Goal: Transaction & Acquisition: Register for event/course

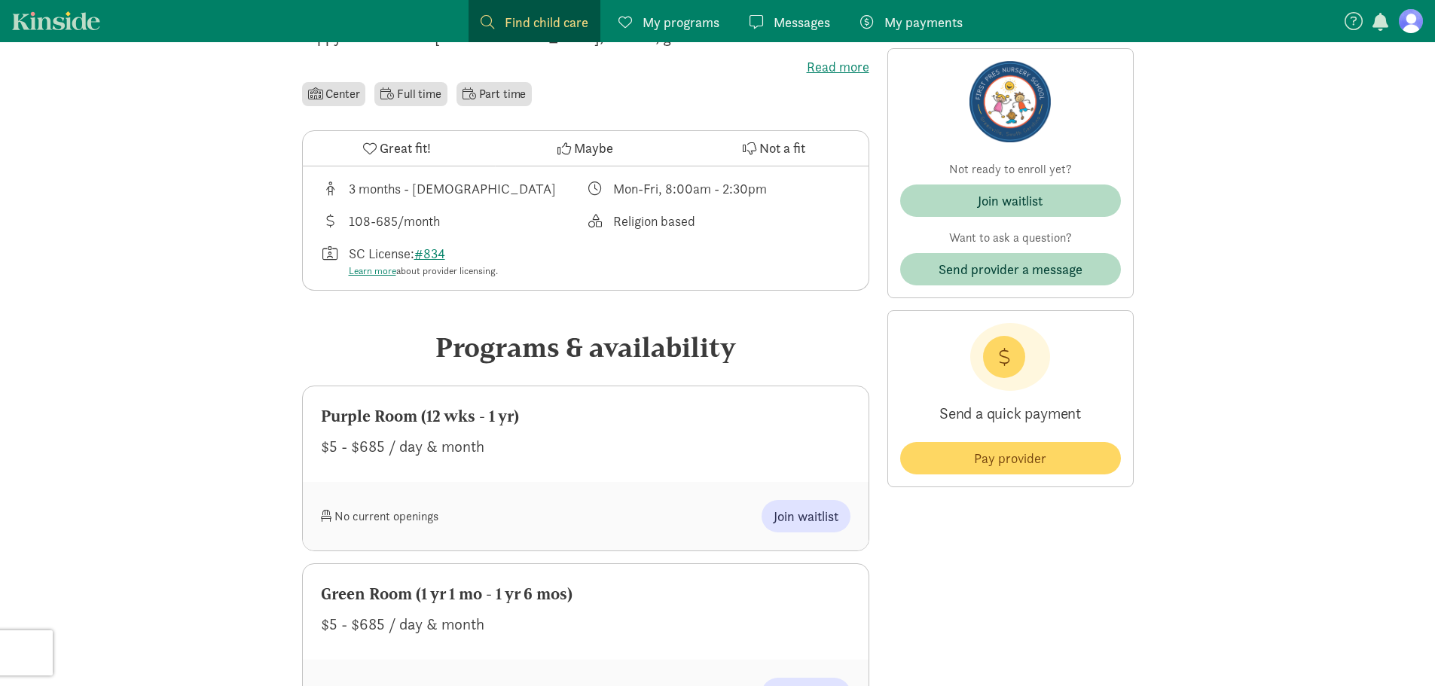
scroll to position [527, 0]
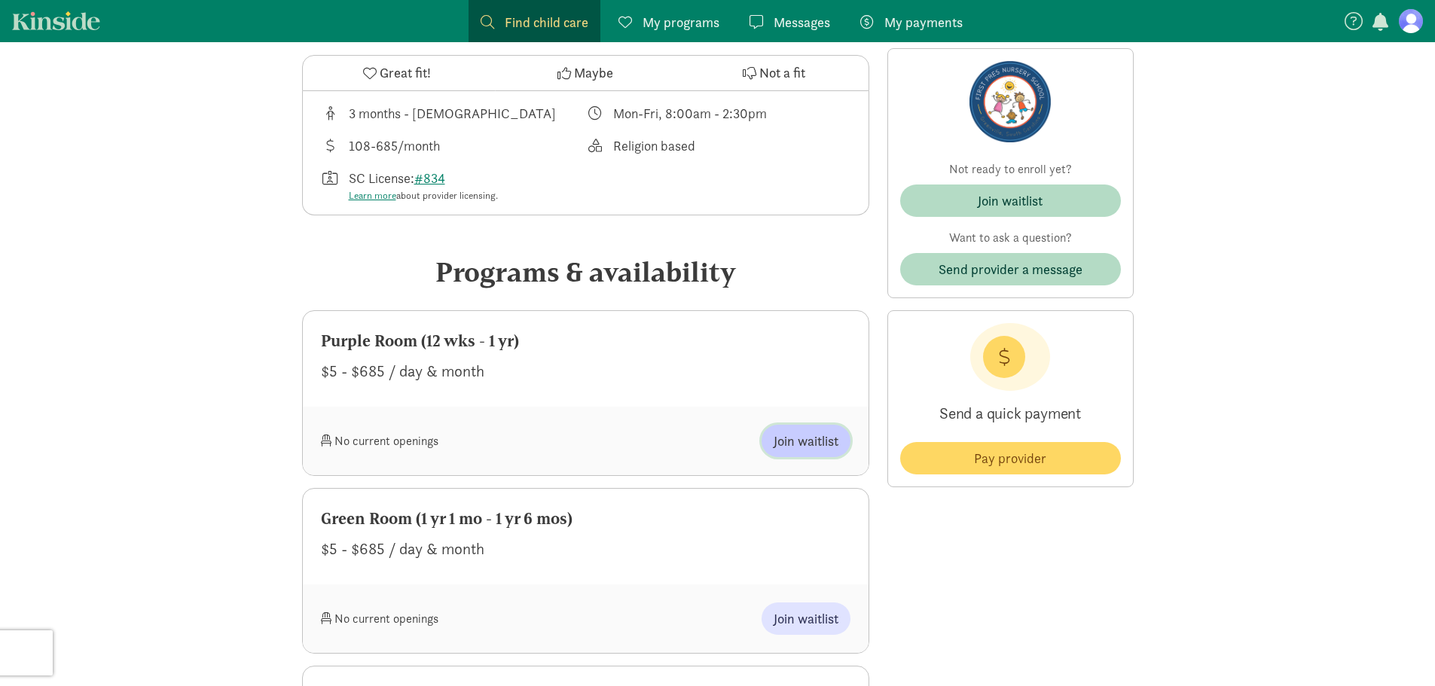
click at [799, 435] on span "Join waitlist" at bounding box center [806, 441] width 65 height 20
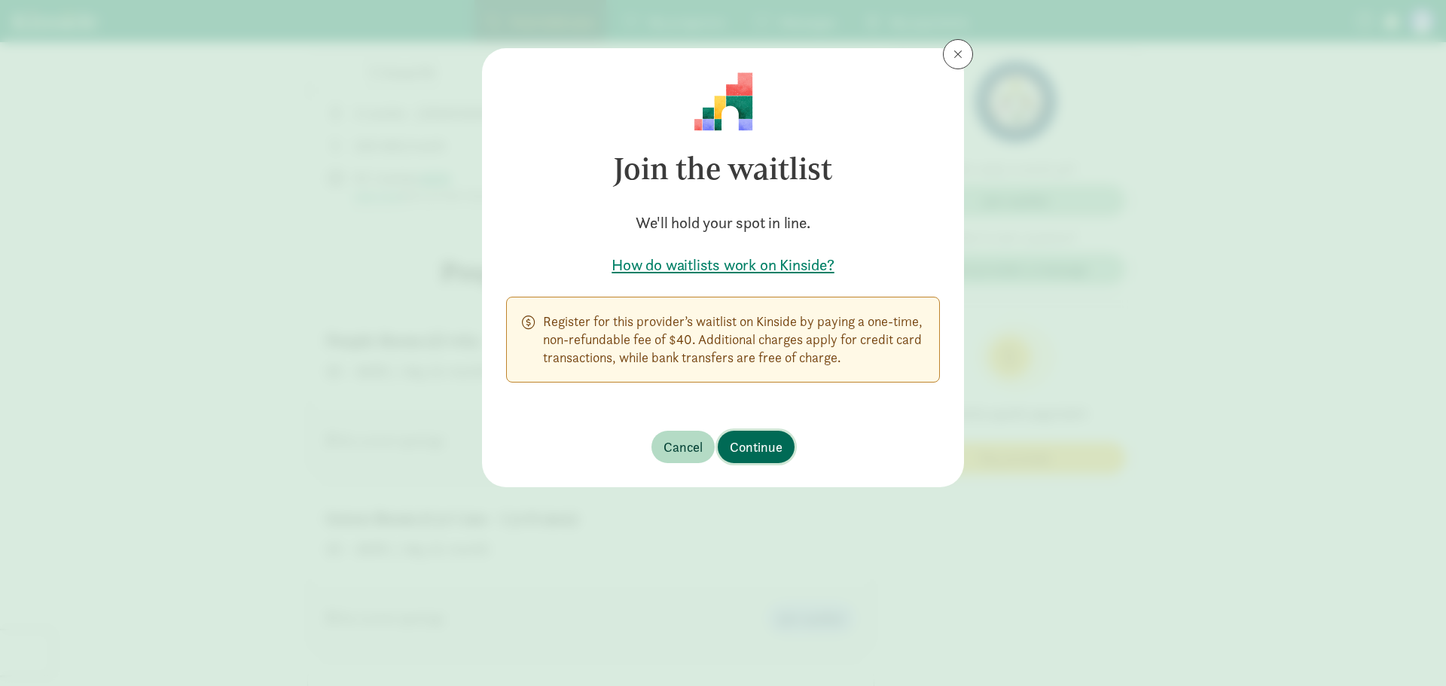
click at [763, 451] on span "Continue" at bounding box center [756, 447] width 53 height 20
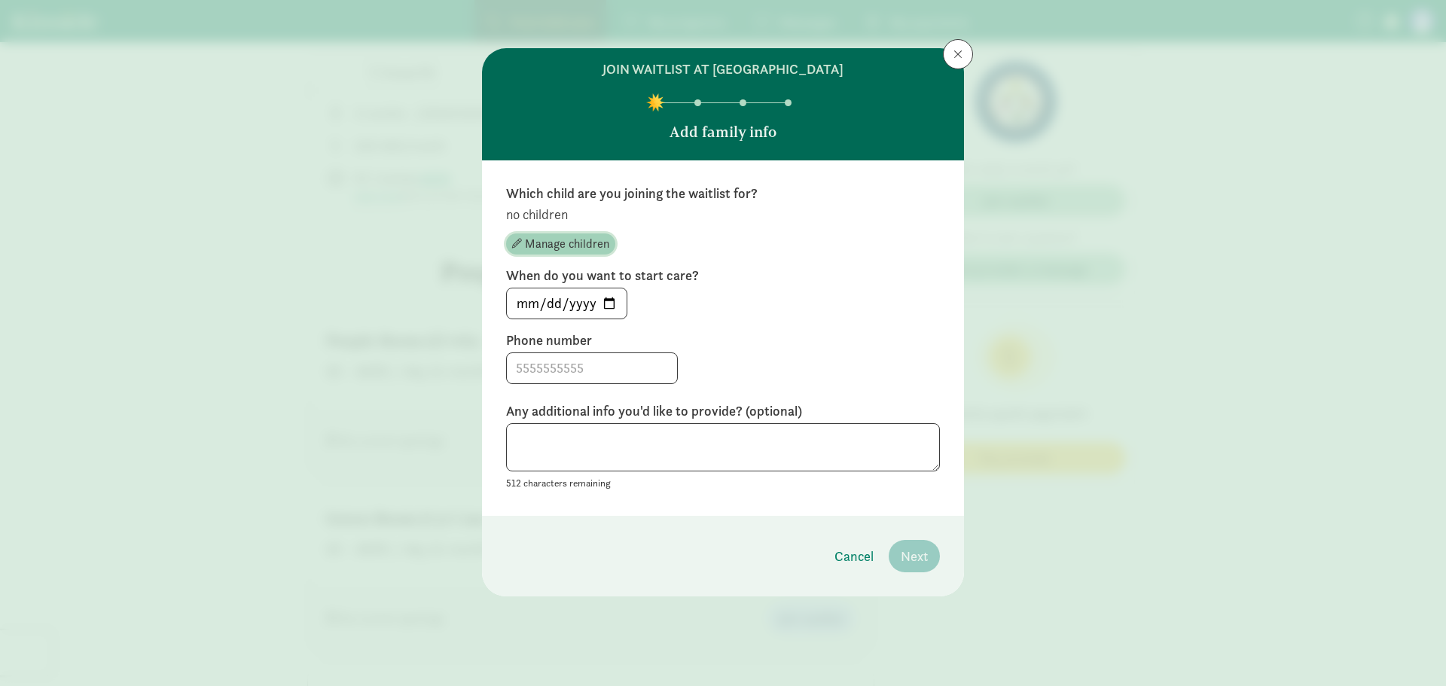
click at [547, 242] on span "Manage children" at bounding box center [567, 244] width 84 height 18
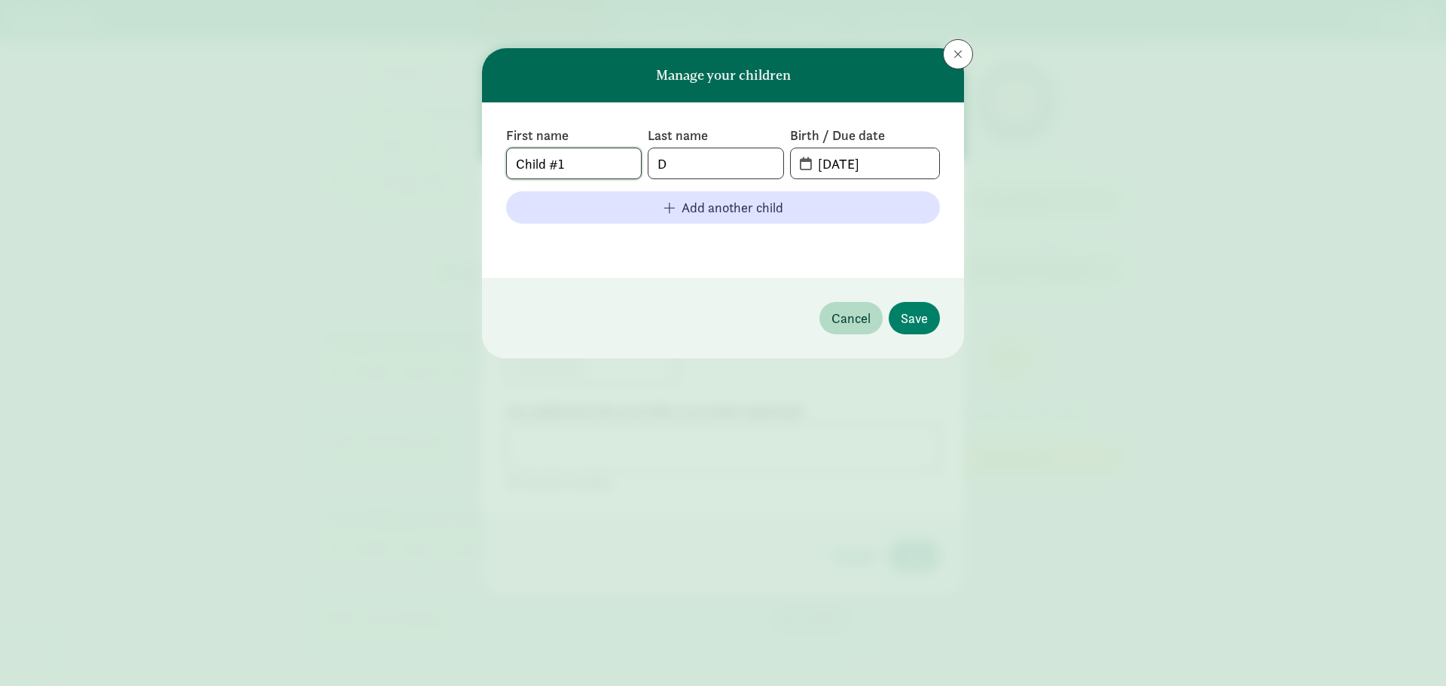
drag, startPoint x: 582, startPoint y: 164, endPoint x: 437, endPoint y: 158, distance: 145.5
click at [437, 158] on div "Manage your children First name Child #1 Last name D Birth / Due date [DATE] Ad…" at bounding box center [723, 343] width 1446 height 686
type input "Suede"
type input "Day"
click at [857, 149] on input "[DATE]" at bounding box center [874, 163] width 130 height 30
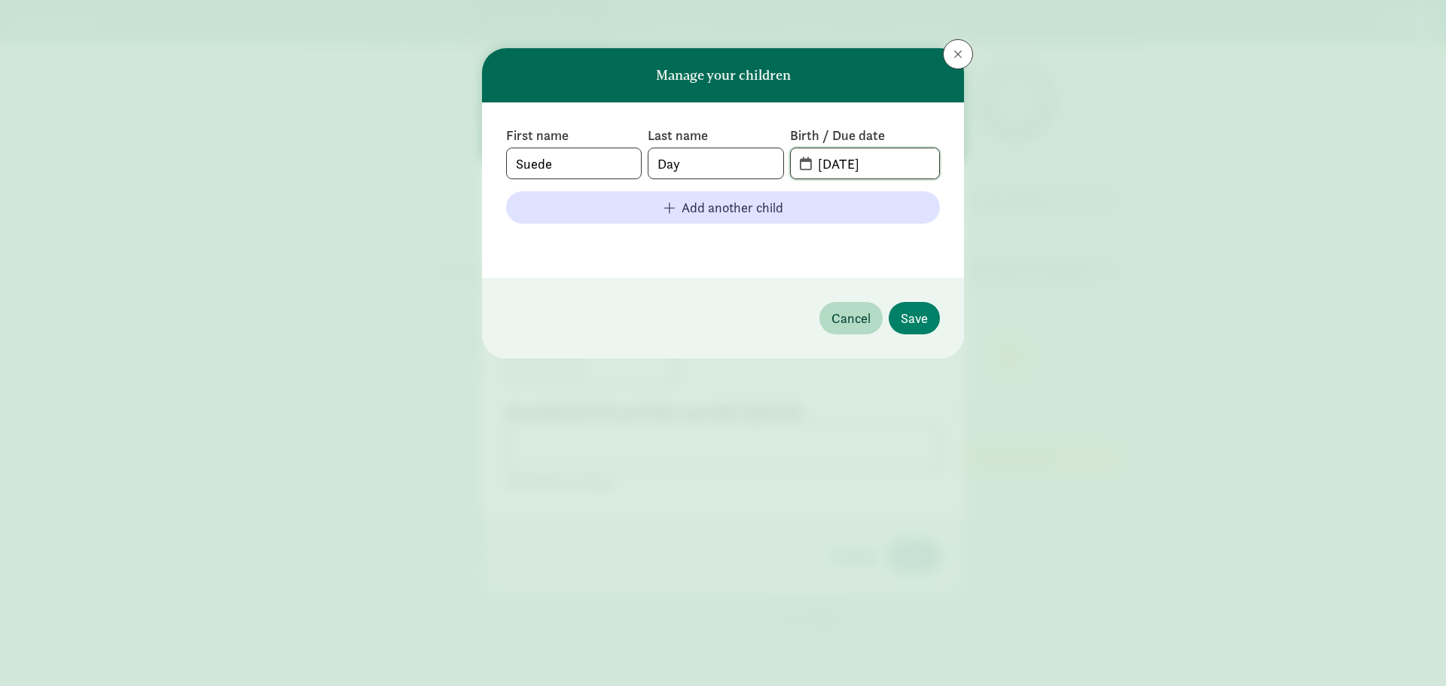
click at [859, 158] on input "[DATE]" at bounding box center [874, 163] width 130 height 30
click at [809, 163] on input "[DATE]" at bounding box center [874, 163] width 130 height 30
click at [805, 165] on span "[DATE]" at bounding box center [865, 163] width 148 height 30
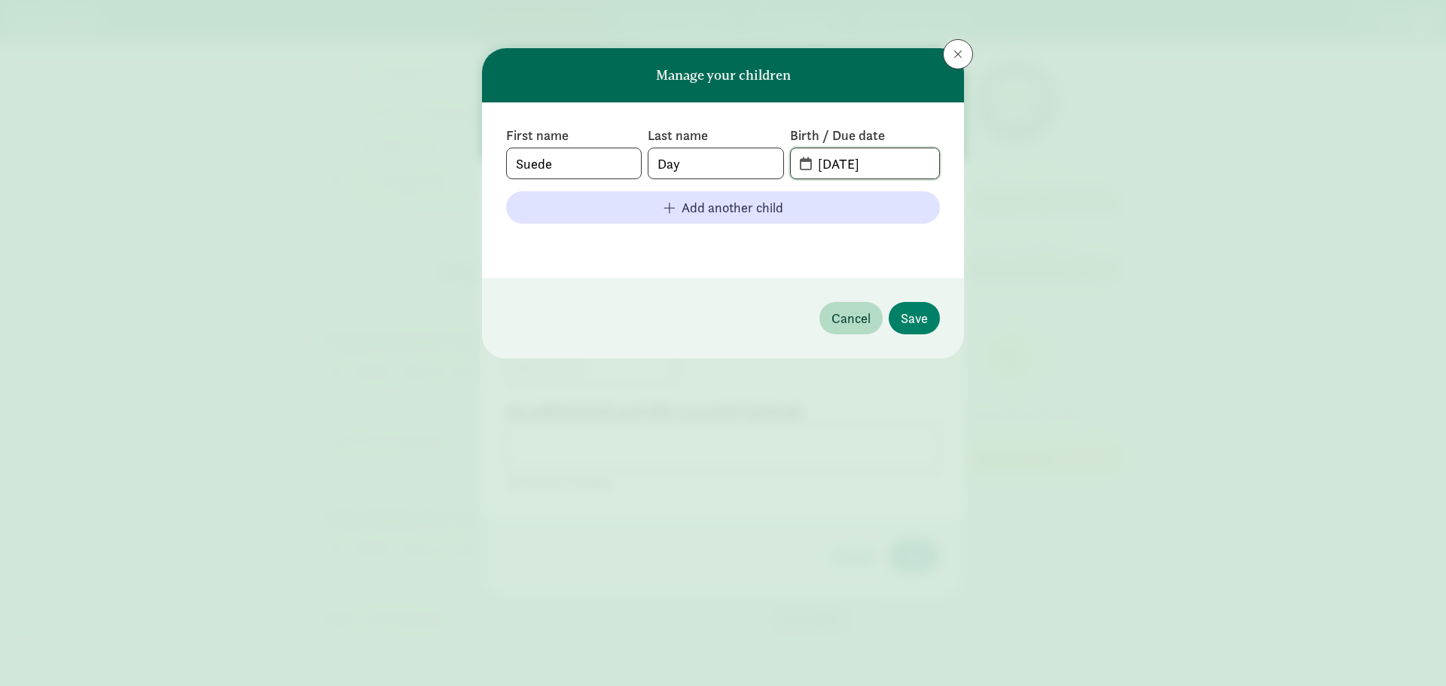
click at [902, 166] on input "[DATE]" at bounding box center [874, 163] width 130 height 30
click at [840, 162] on input "[DATE]" at bounding box center [874, 163] width 130 height 30
click at [847, 163] on input "[DATE]" at bounding box center [874, 163] width 130 height 30
click at [847, 157] on input "[PHONE_NUMBER]" at bounding box center [874, 163] width 130 height 30
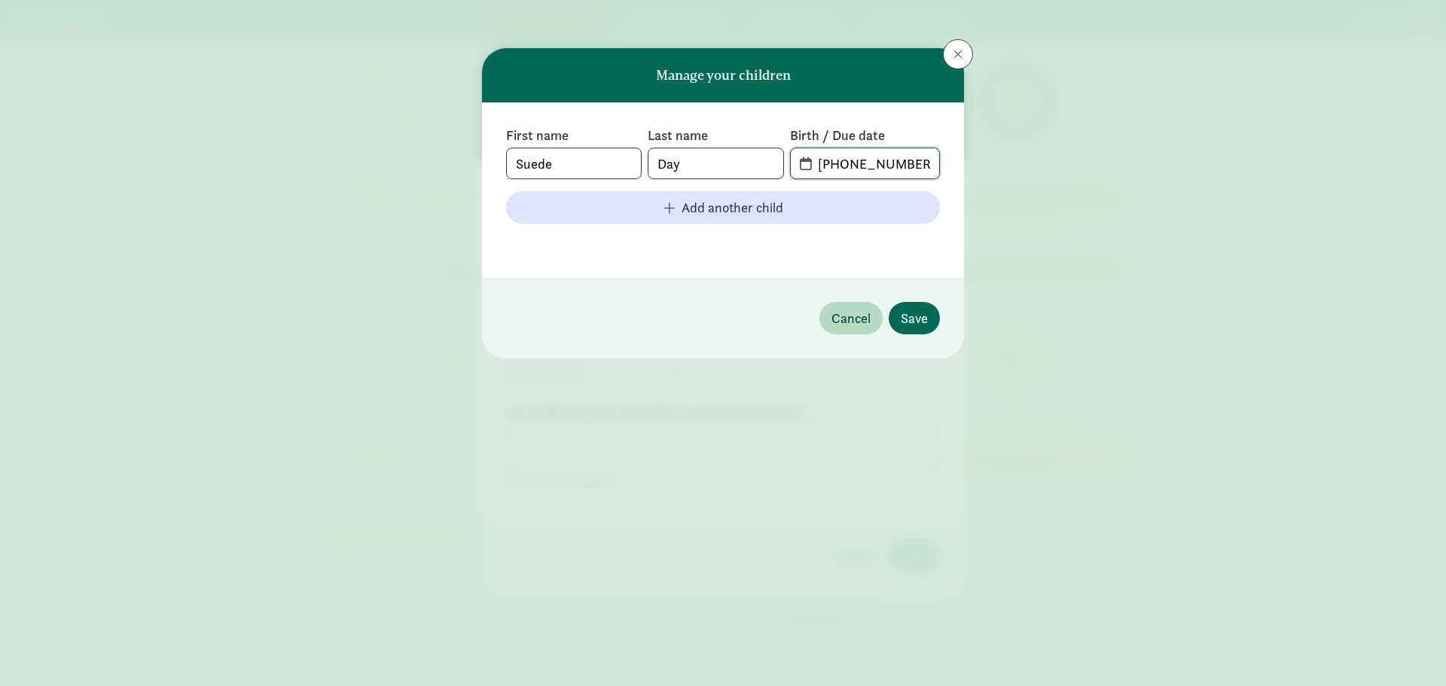
type input "[PHONE_NUMBER]"
click at [917, 316] on span "Save" at bounding box center [914, 318] width 27 height 20
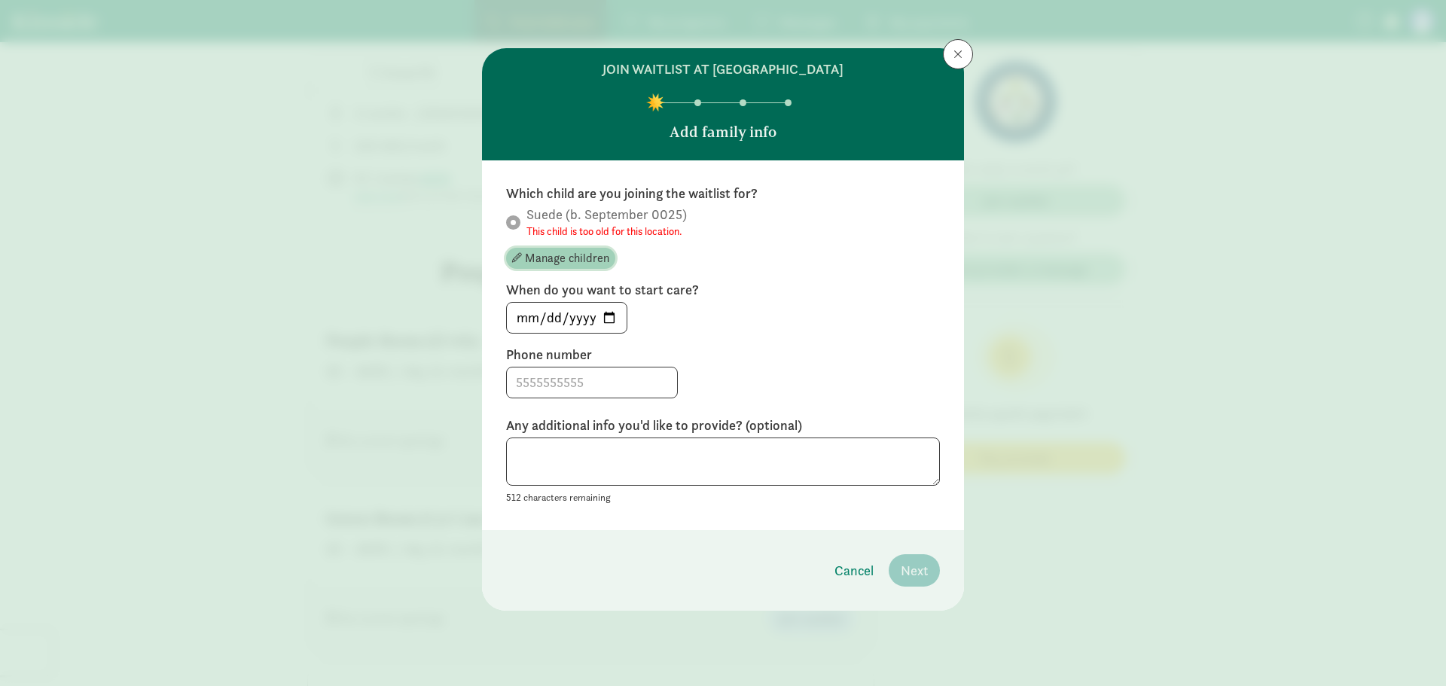
click at [563, 260] on span "Manage children" at bounding box center [567, 258] width 84 height 18
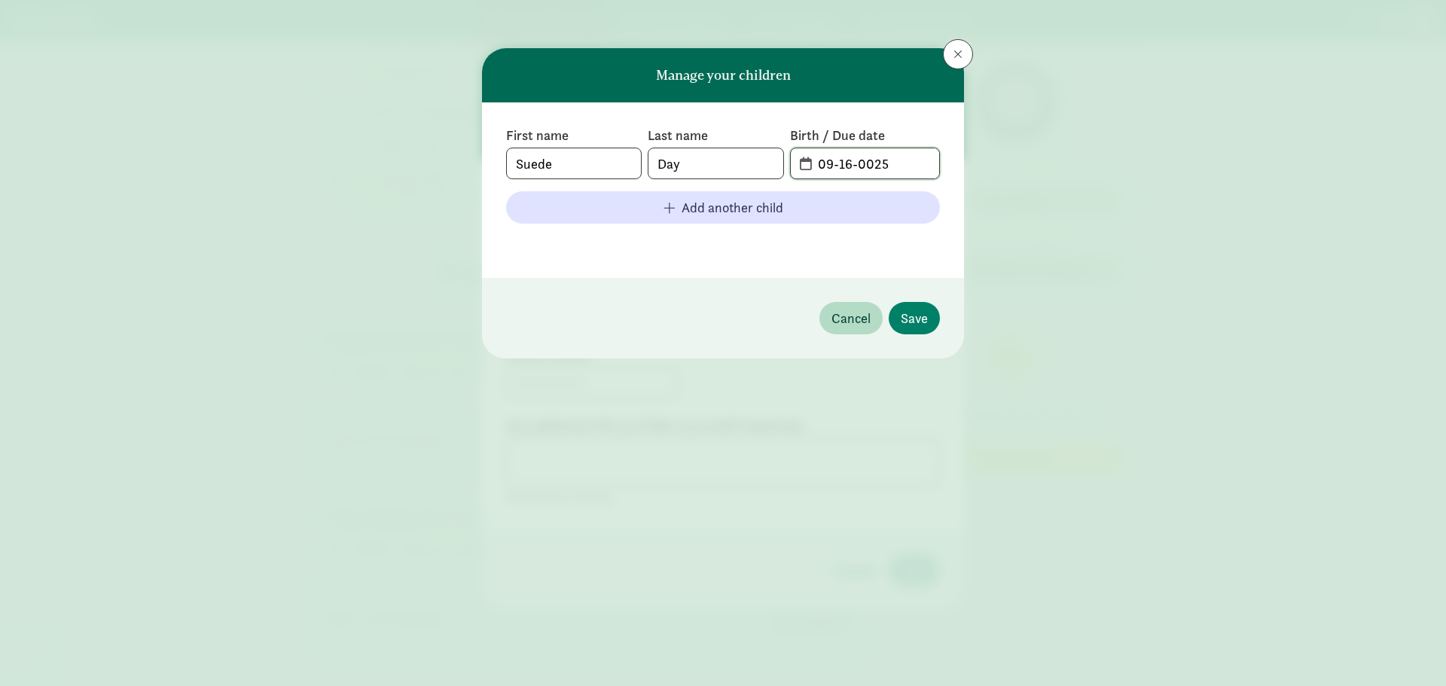
click at [871, 161] on input "09-16-0025" at bounding box center [874, 163] width 130 height 30
type input "[DATE]"
click at [905, 323] on span "Save" at bounding box center [914, 318] width 27 height 20
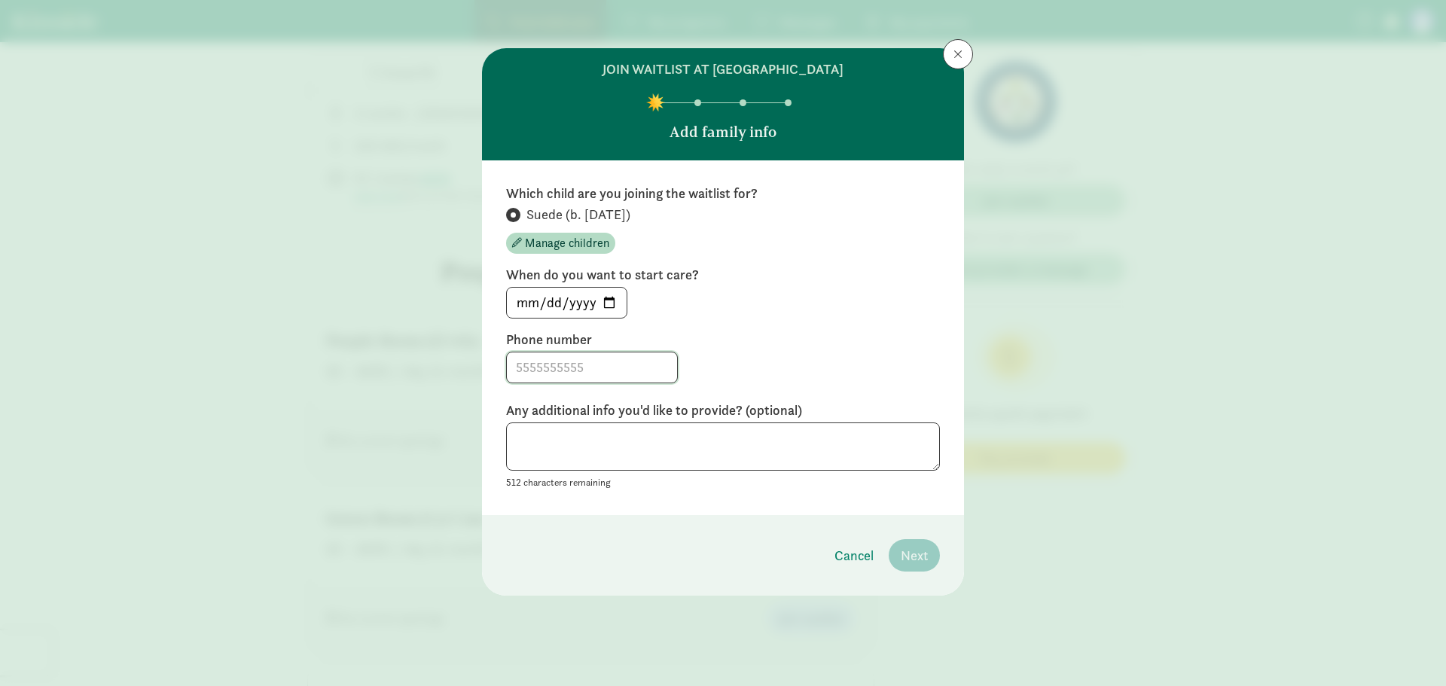
click at [600, 368] on input at bounding box center [592, 368] width 170 height 30
type input "8649089084"
click at [648, 428] on textarea at bounding box center [723, 447] width 434 height 49
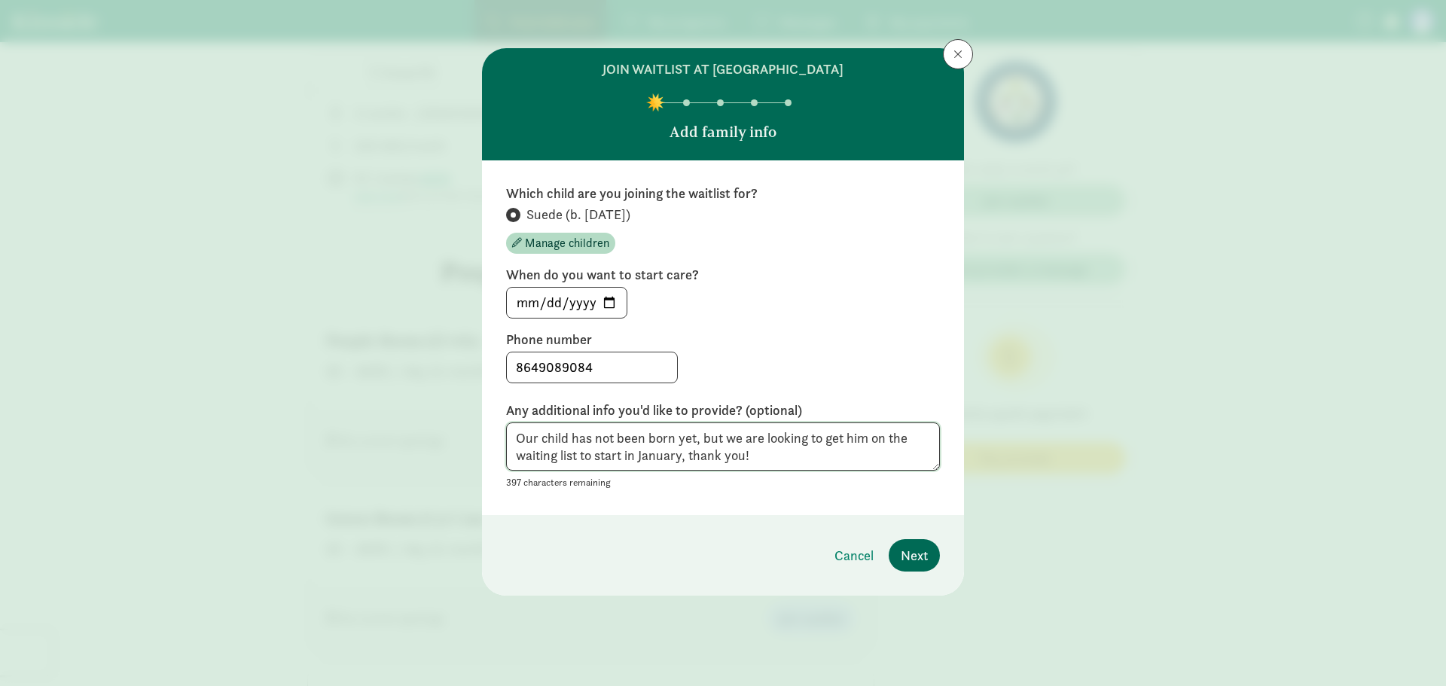
type textarea "Our child has not been born yet, but we are looking to get him on the waiting l…"
click at [918, 549] on span "Next" at bounding box center [914, 555] width 27 height 20
click at [890, 333] on label "Phone number" at bounding box center [723, 340] width 434 height 18
click at [648, 440] on textarea "Our child has not been born yet, but we are looking to get him on the waiting l…" at bounding box center [723, 447] width 434 height 49
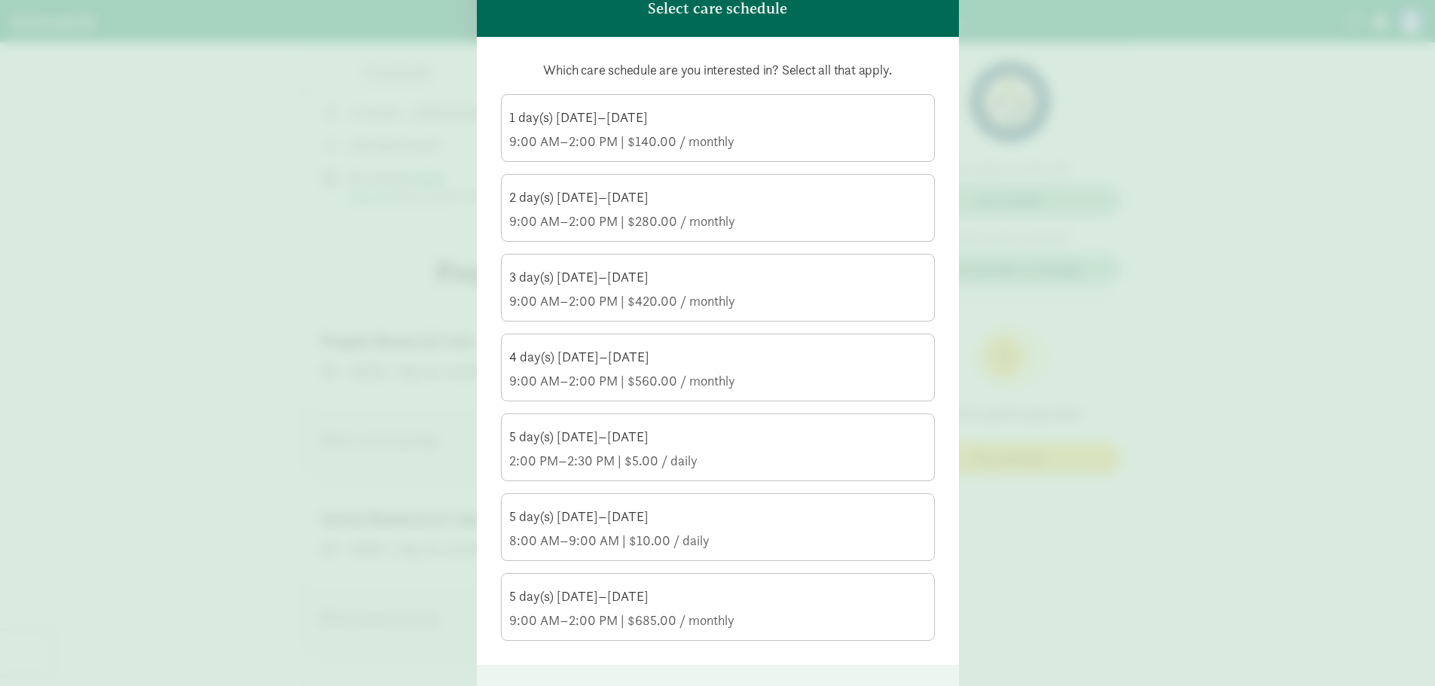
scroll to position [151, 0]
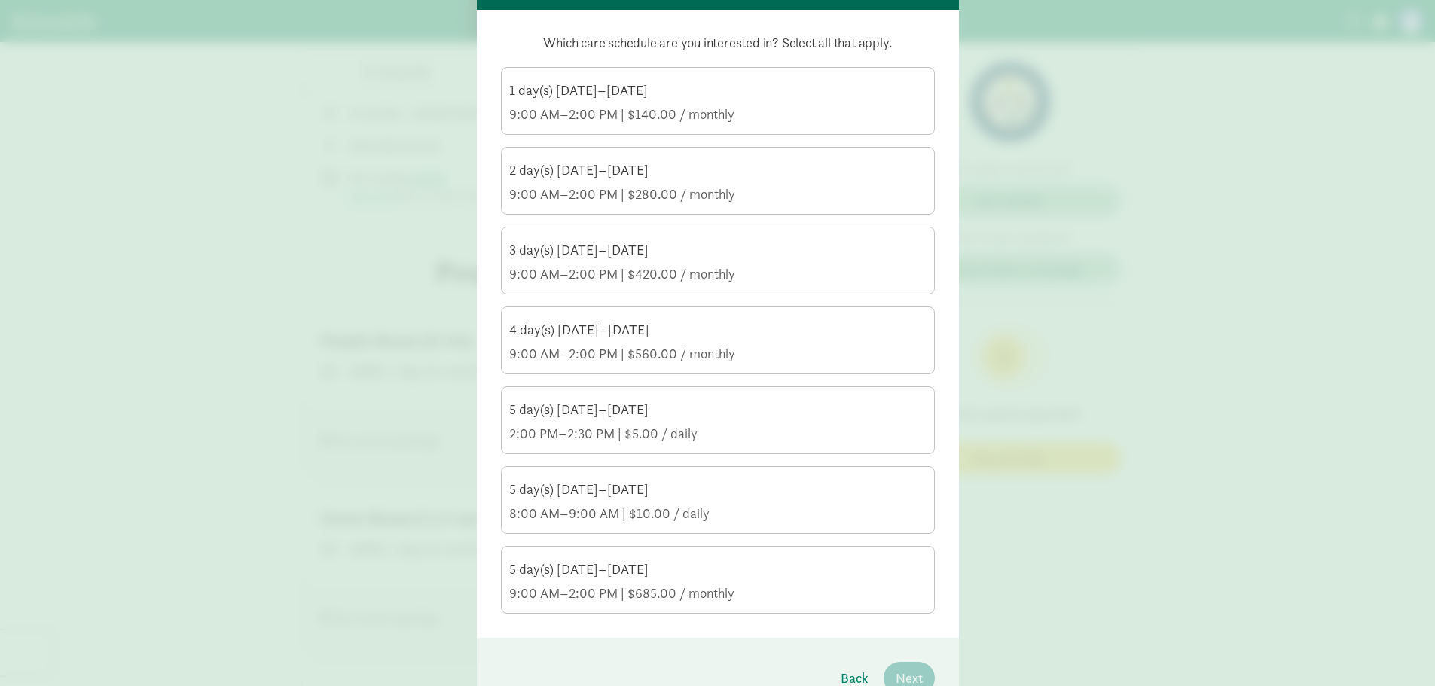
click at [795, 582] on div "5 day(s) [DATE]–[DATE] 9:00 AM–2:00 PM | $685.00 / monthly" at bounding box center [717, 581] width 417 height 42
click at [0, 0] on input "5 day(s) [DATE]–[DATE] 9:00 AM–2:00 PM | $685.00 / monthly" at bounding box center [0, 0] width 0 height 0
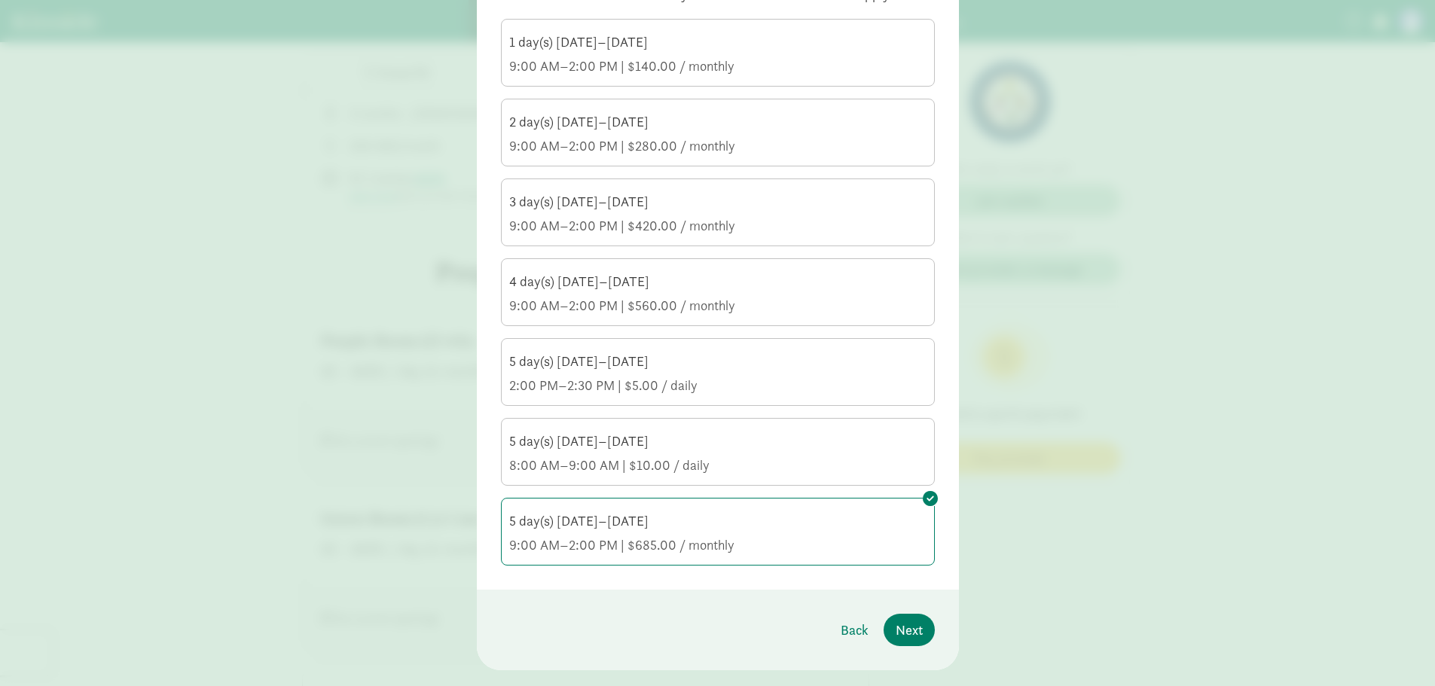
scroll to position [231, 0]
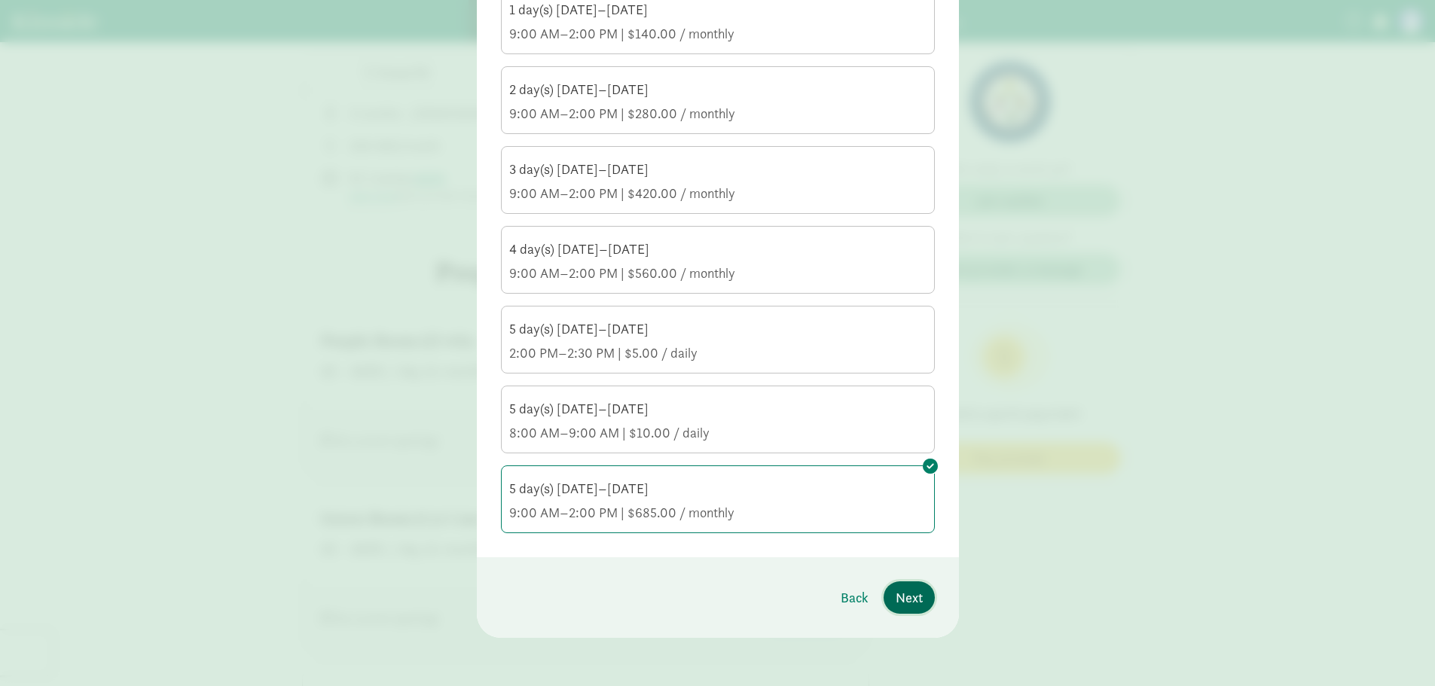
click at [913, 604] on span "Next" at bounding box center [909, 598] width 27 height 20
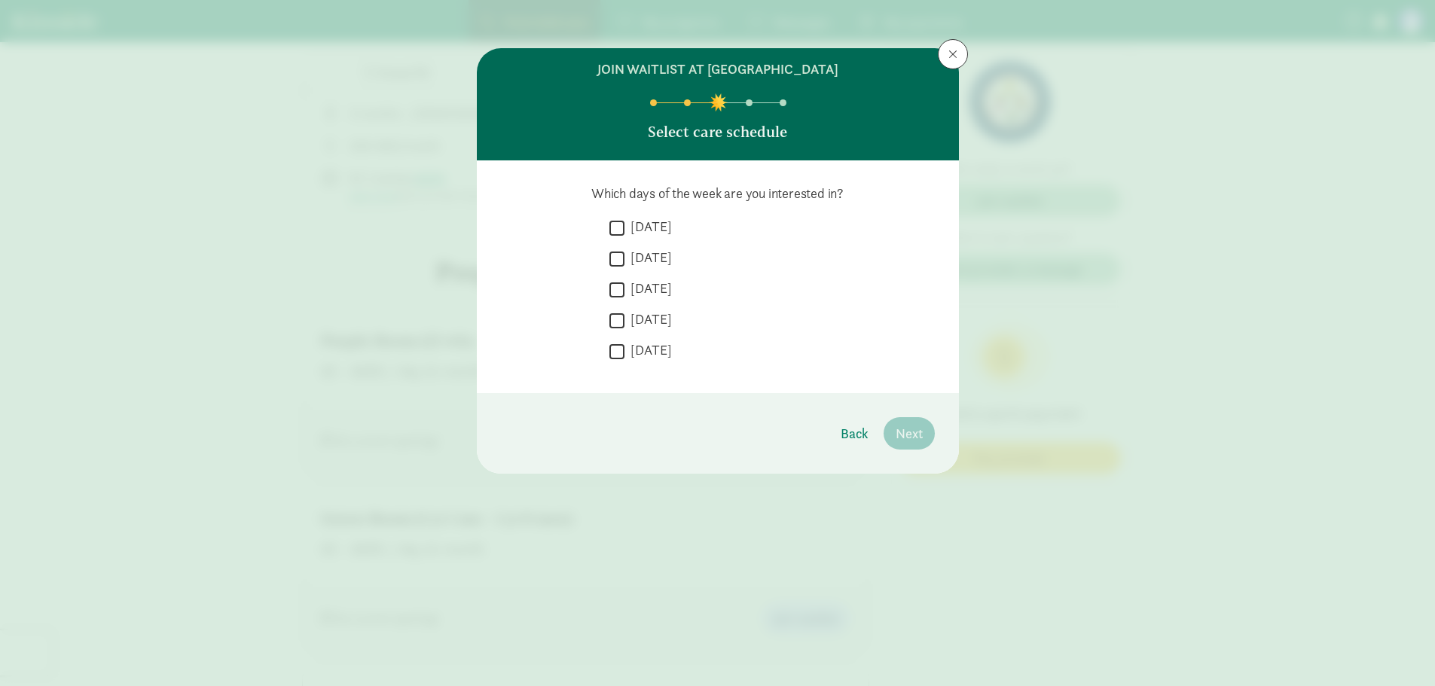
scroll to position [0, 0]
click at [652, 226] on label "[DATE]" at bounding box center [647, 227] width 47 height 18
click at [624, 226] on input "[DATE]" at bounding box center [616, 228] width 15 height 20
checkbox input "true"
click at [651, 262] on label "[DATE]" at bounding box center [647, 258] width 47 height 18
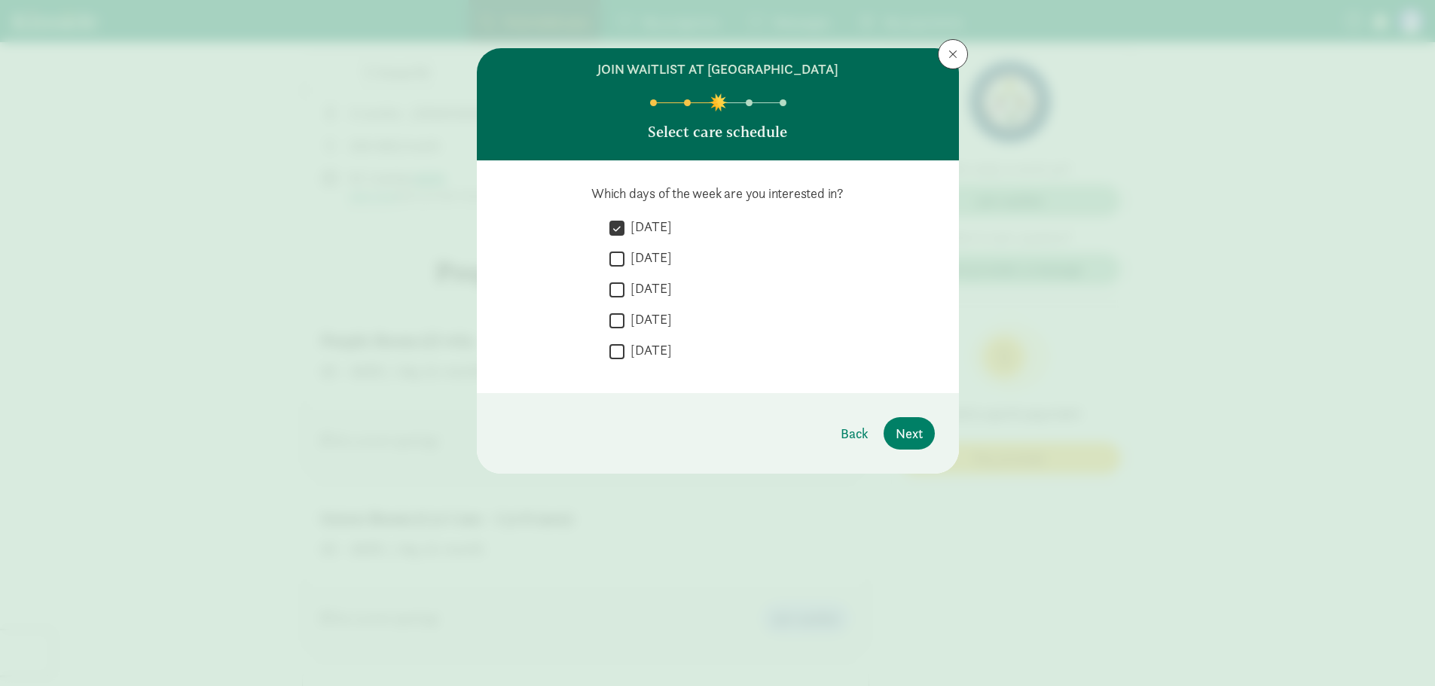
click at [624, 262] on input "[DATE]" at bounding box center [616, 259] width 15 height 20
checkbox input "true"
click at [652, 279] on label "[DATE]" at bounding box center [647, 288] width 47 height 18
click at [624, 279] on input "[DATE]" at bounding box center [616, 289] width 15 height 20
checkbox input "true"
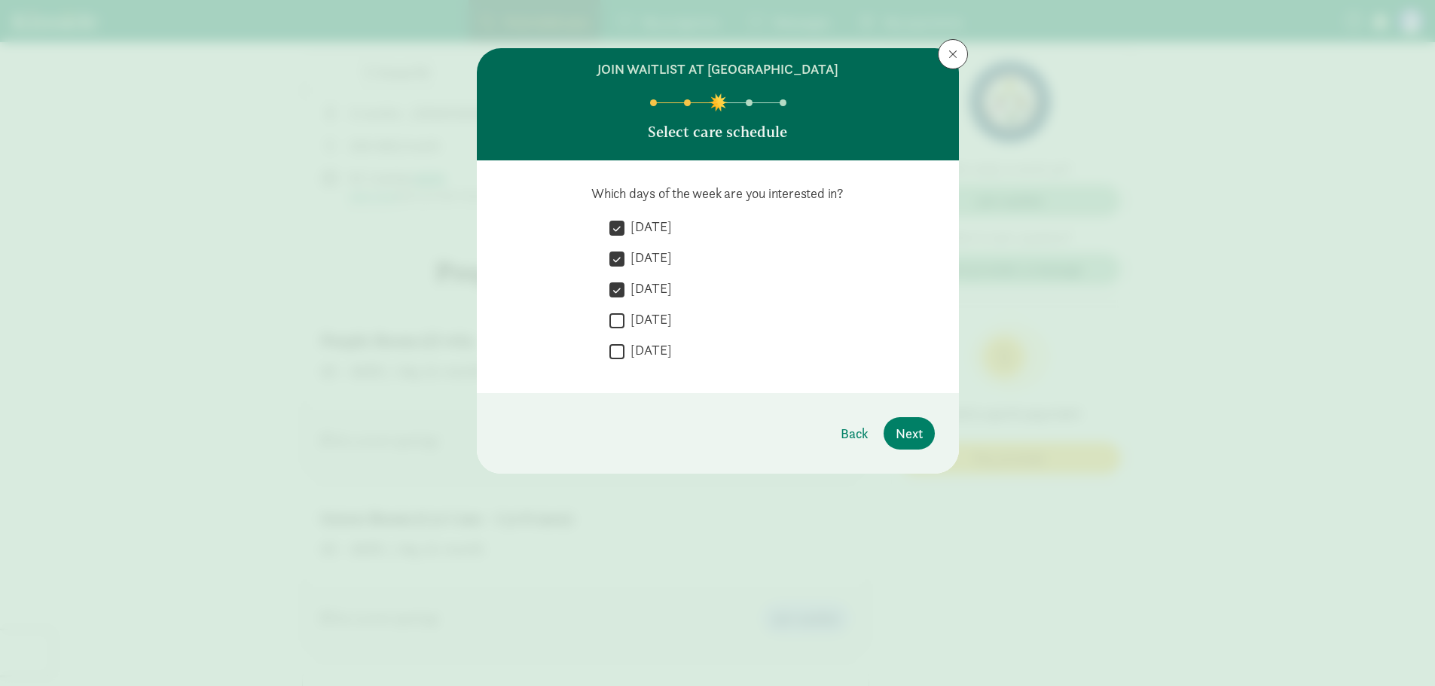
click at [655, 316] on label "[DATE]" at bounding box center [647, 319] width 47 height 18
click at [624, 316] on input "[DATE]" at bounding box center [616, 320] width 15 height 20
checkbox input "true"
click at [652, 350] on label "[DATE]" at bounding box center [647, 350] width 47 height 18
click at [624, 350] on input "[DATE]" at bounding box center [616, 351] width 15 height 20
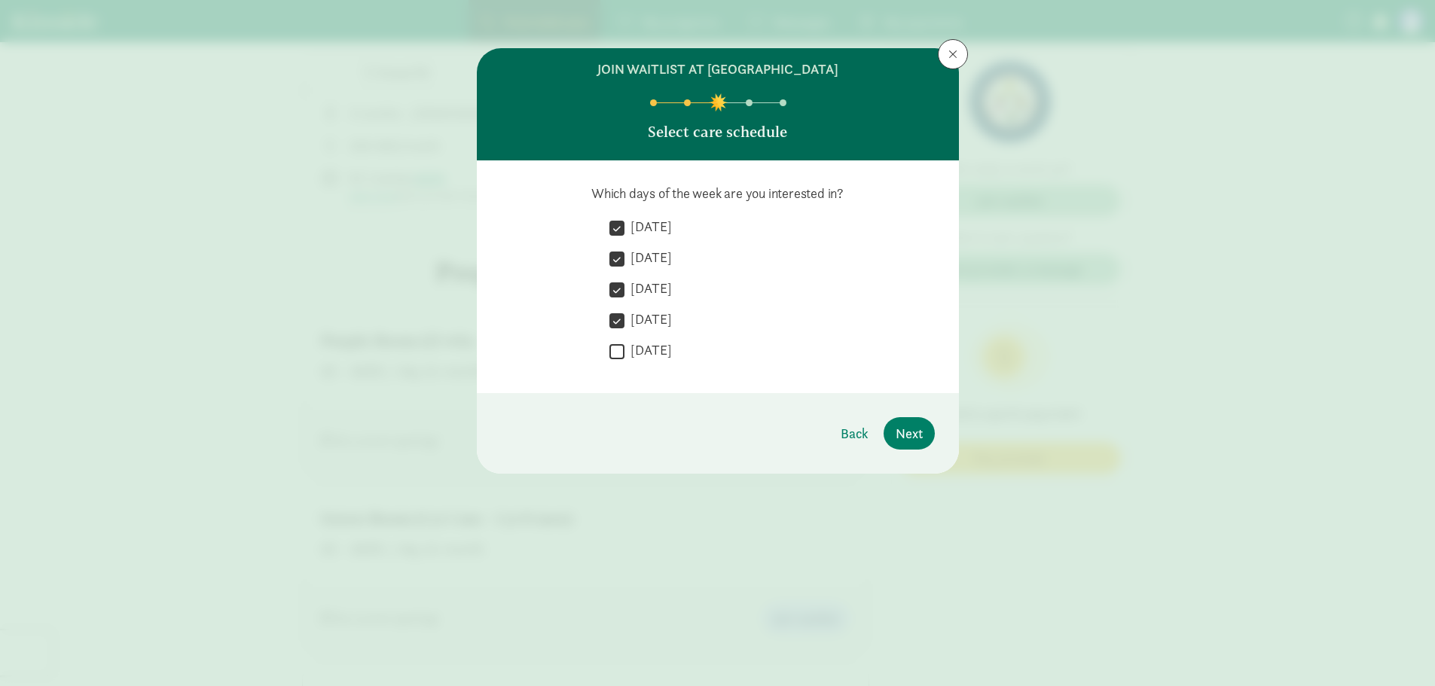
checkbox input "true"
click at [934, 441] on footer "Back Next" at bounding box center [718, 433] width 482 height 81
click at [917, 438] on span "Next" at bounding box center [909, 433] width 27 height 20
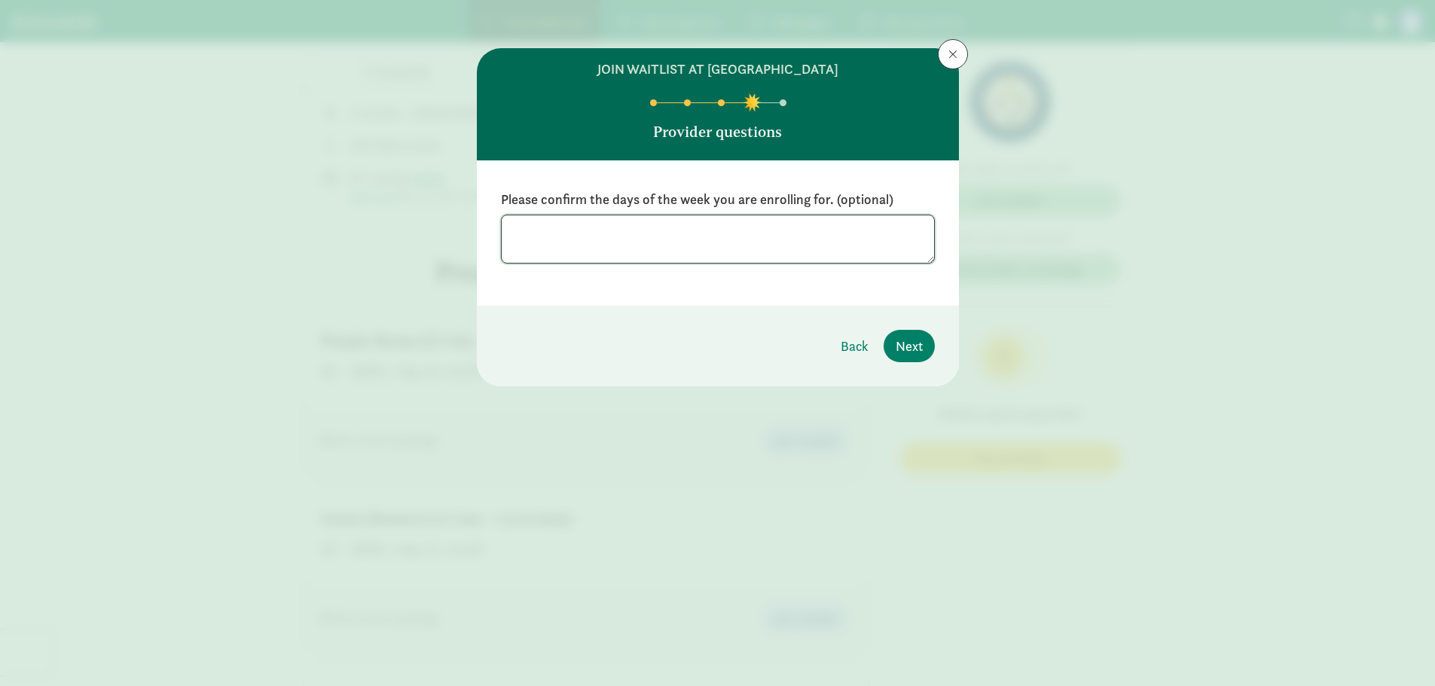
click at [645, 226] on textarea at bounding box center [718, 239] width 434 height 49
type textarea "we are open to consider if there is a slot for less days, but we would like 5 d…"
click at [901, 328] on footer "Back Next" at bounding box center [718, 346] width 482 height 81
click at [901, 339] on span "Next" at bounding box center [909, 346] width 27 height 20
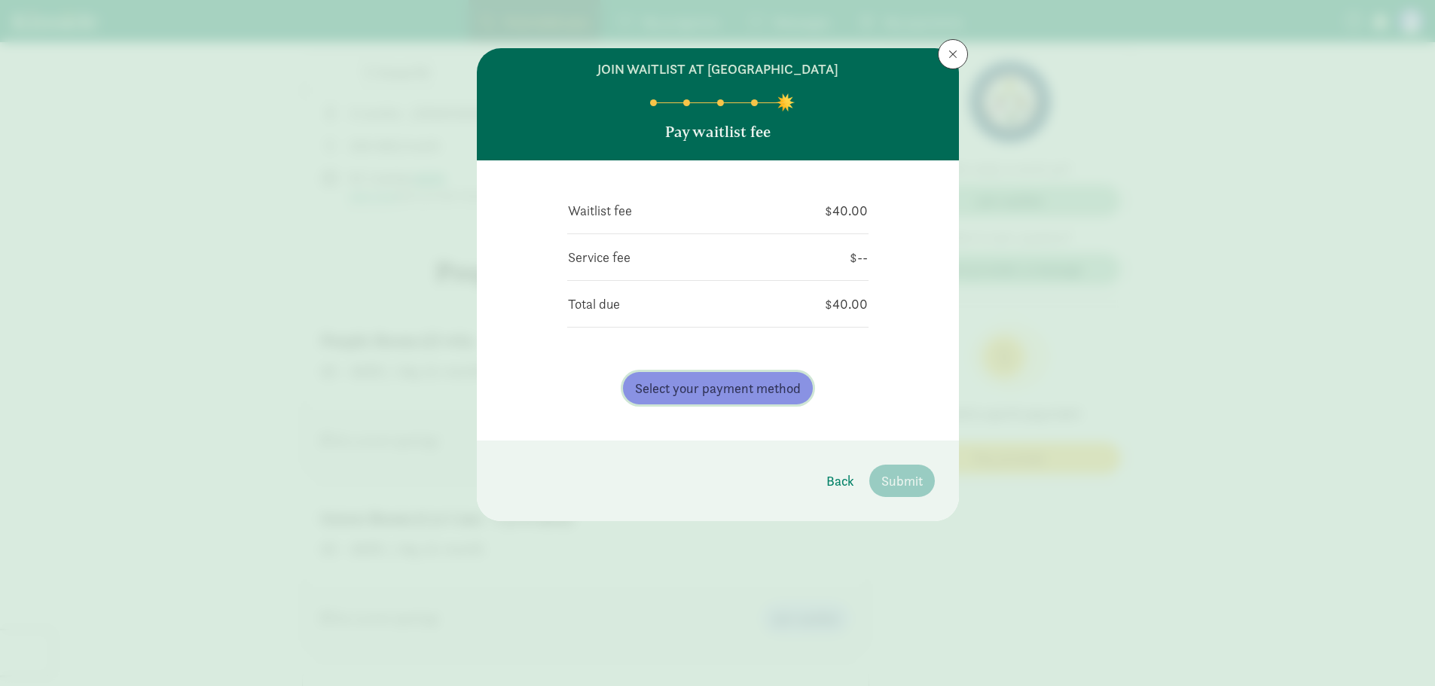
click at [776, 396] on span "Select your payment method" at bounding box center [718, 388] width 166 height 20
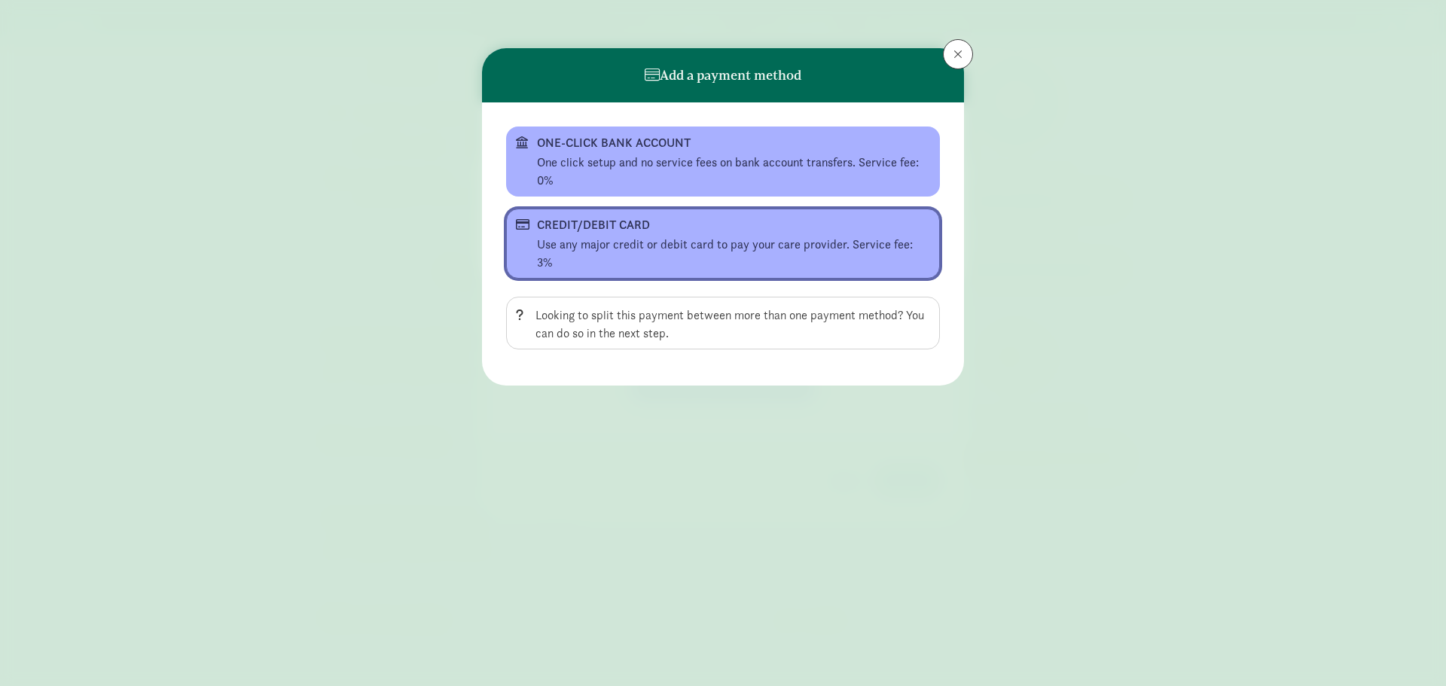
click at [678, 234] on div "CREDIT/DEBIT CARD" at bounding box center [721, 225] width 369 height 18
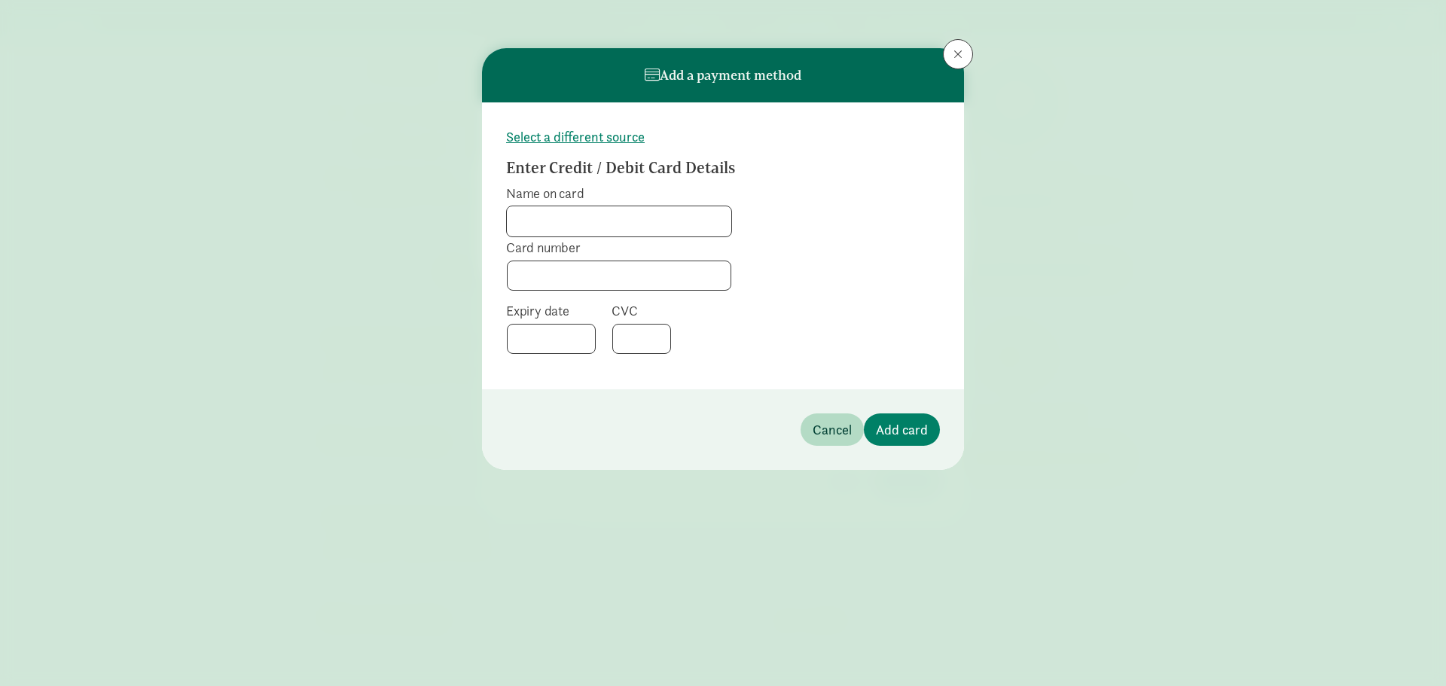
click at [584, 212] on input "Name on card" at bounding box center [619, 221] width 224 height 30
type input "[PERSON_NAME] Day"
click at [932, 426] on button "Add card" at bounding box center [902, 430] width 76 height 32
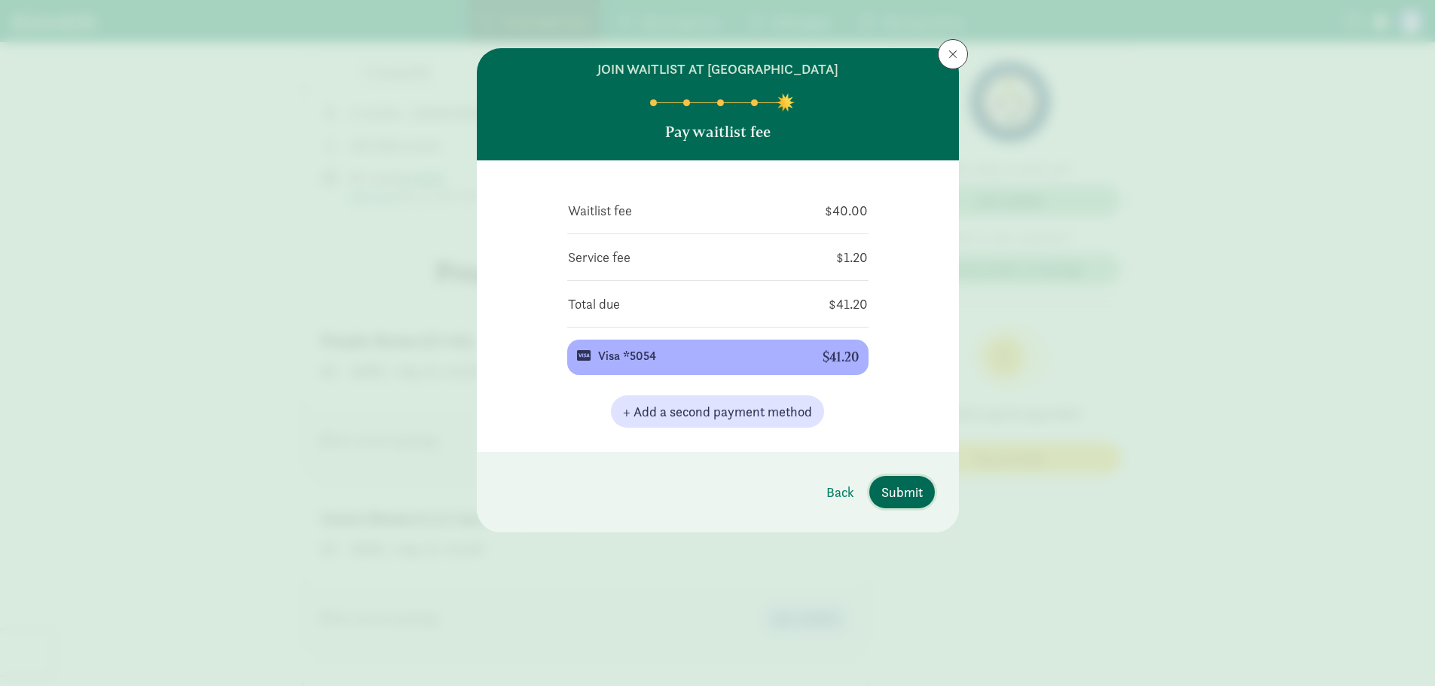
click at [911, 490] on span "Submit" at bounding box center [901, 492] width 41 height 20
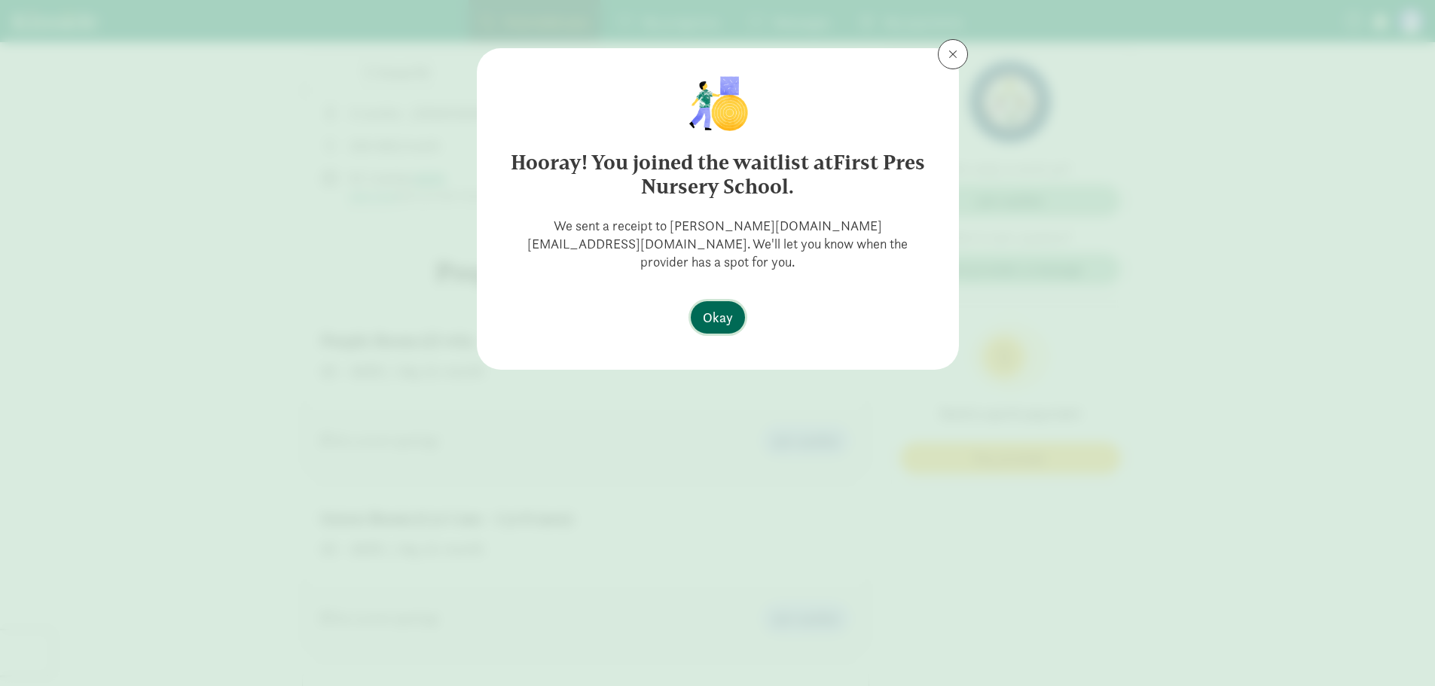
click at [730, 307] on span "Okay" at bounding box center [718, 317] width 30 height 20
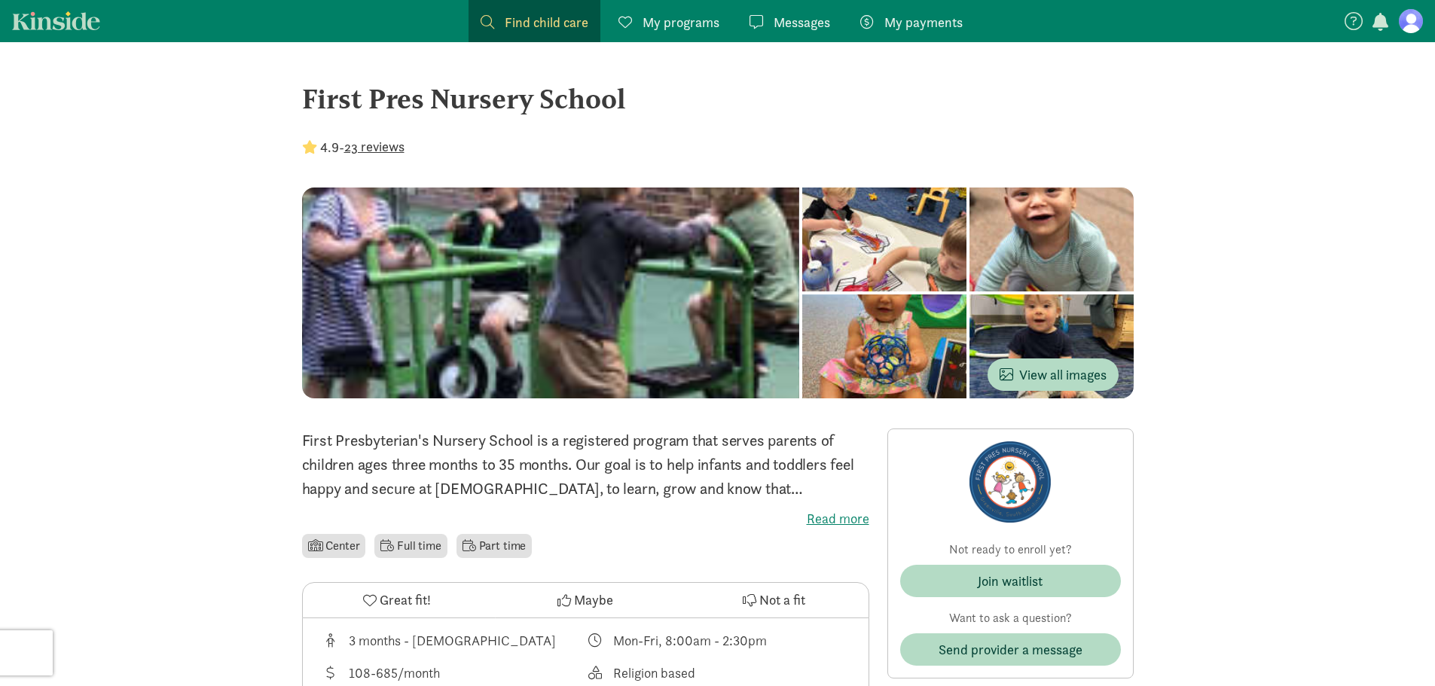
click at [684, 29] on span "My programs" at bounding box center [681, 22] width 77 height 20
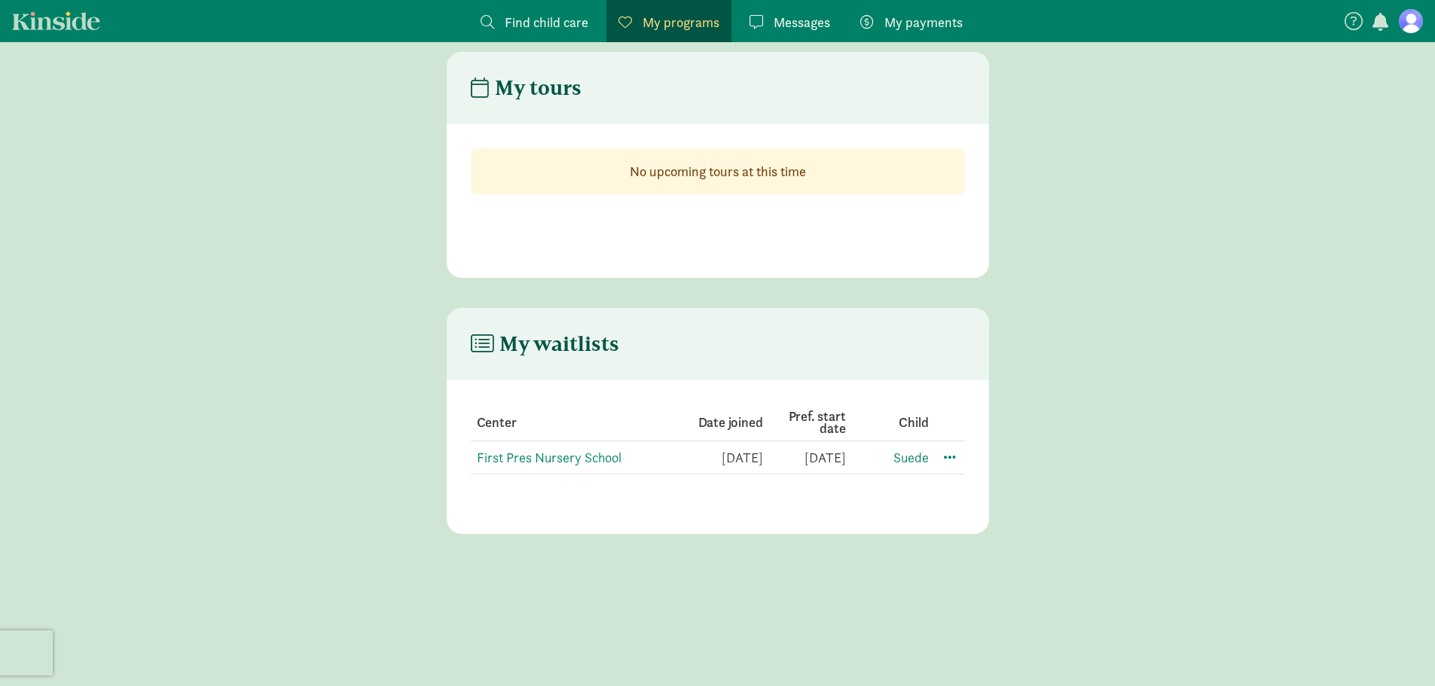
scroll to position [30, 0]
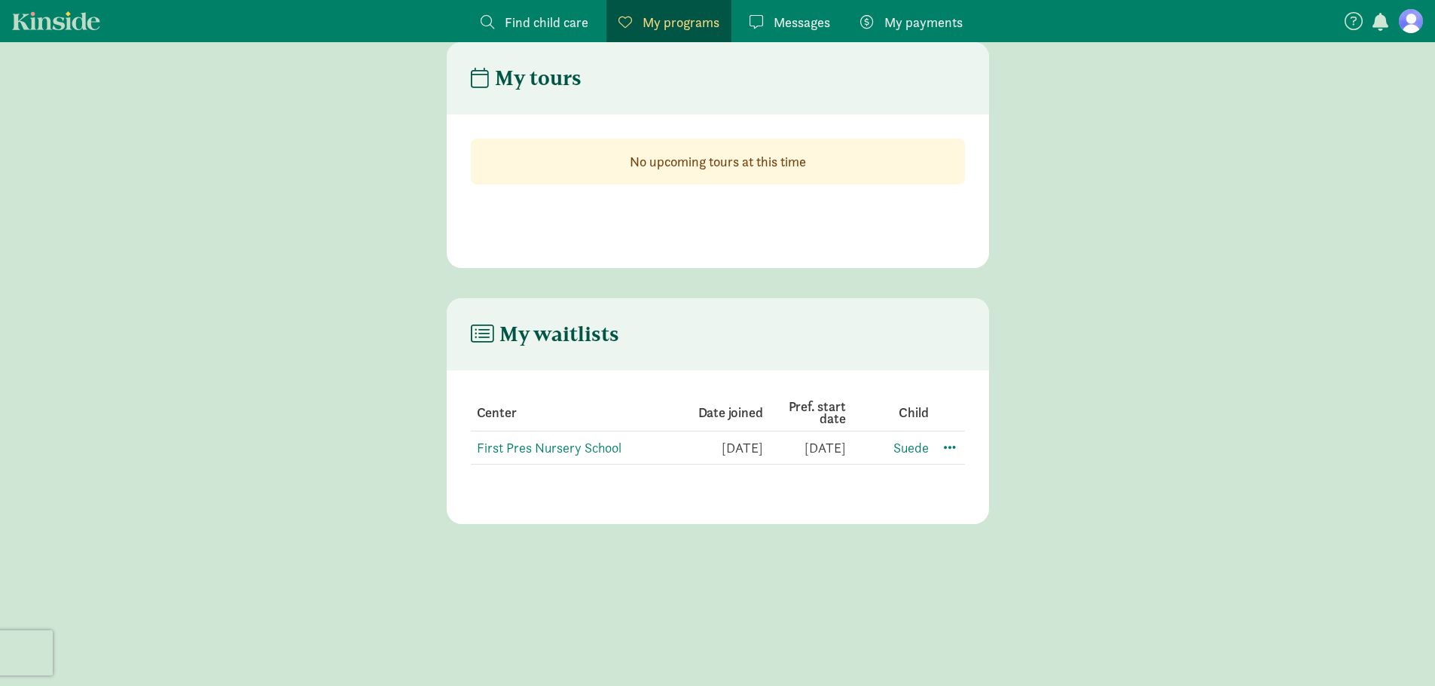
click at [737, 156] on strong "No upcoming tours at this time" at bounding box center [718, 161] width 176 height 17
click at [957, 446] on span at bounding box center [950, 447] width 18 height 18
click at [1075, 380] on main "My waitlists Center Date joined Pref. start date Child First Pres Nursery Schoo…" at bounding box center [717, 411] width 1435 height 226
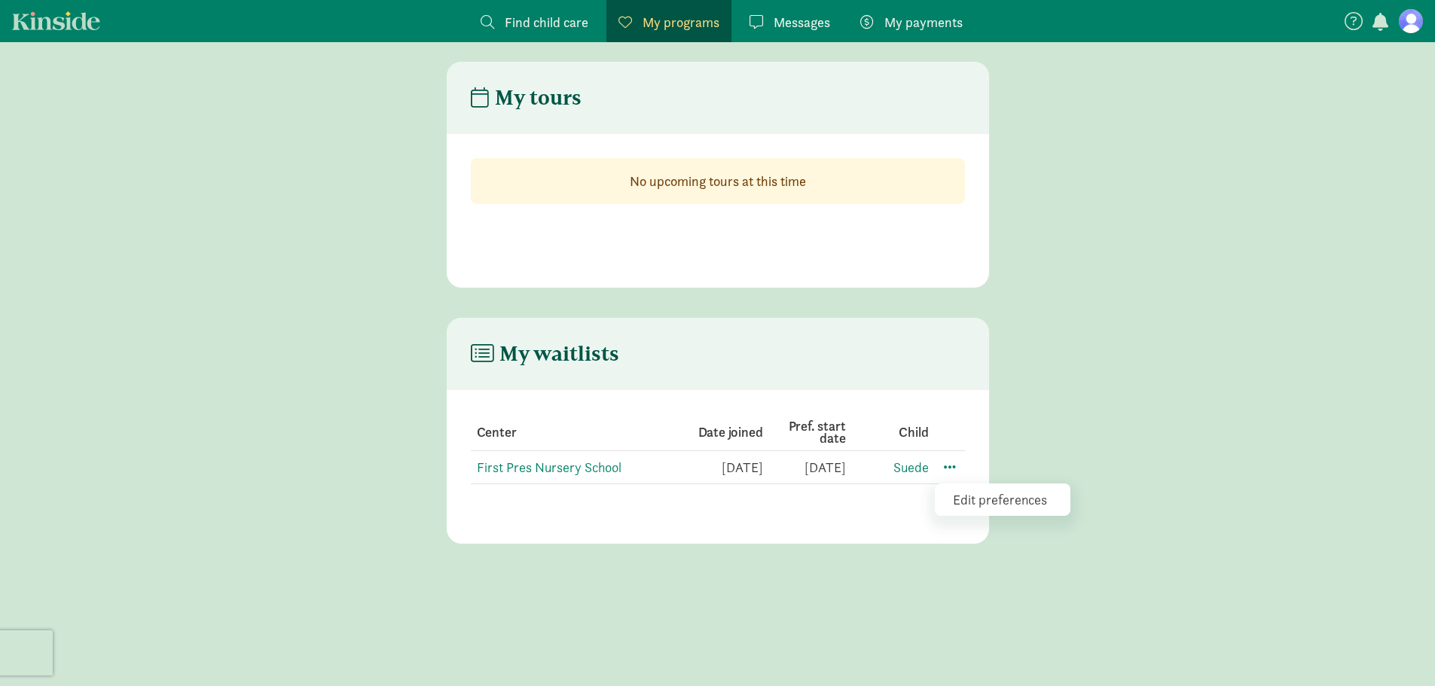
scroll to position [0, 0]
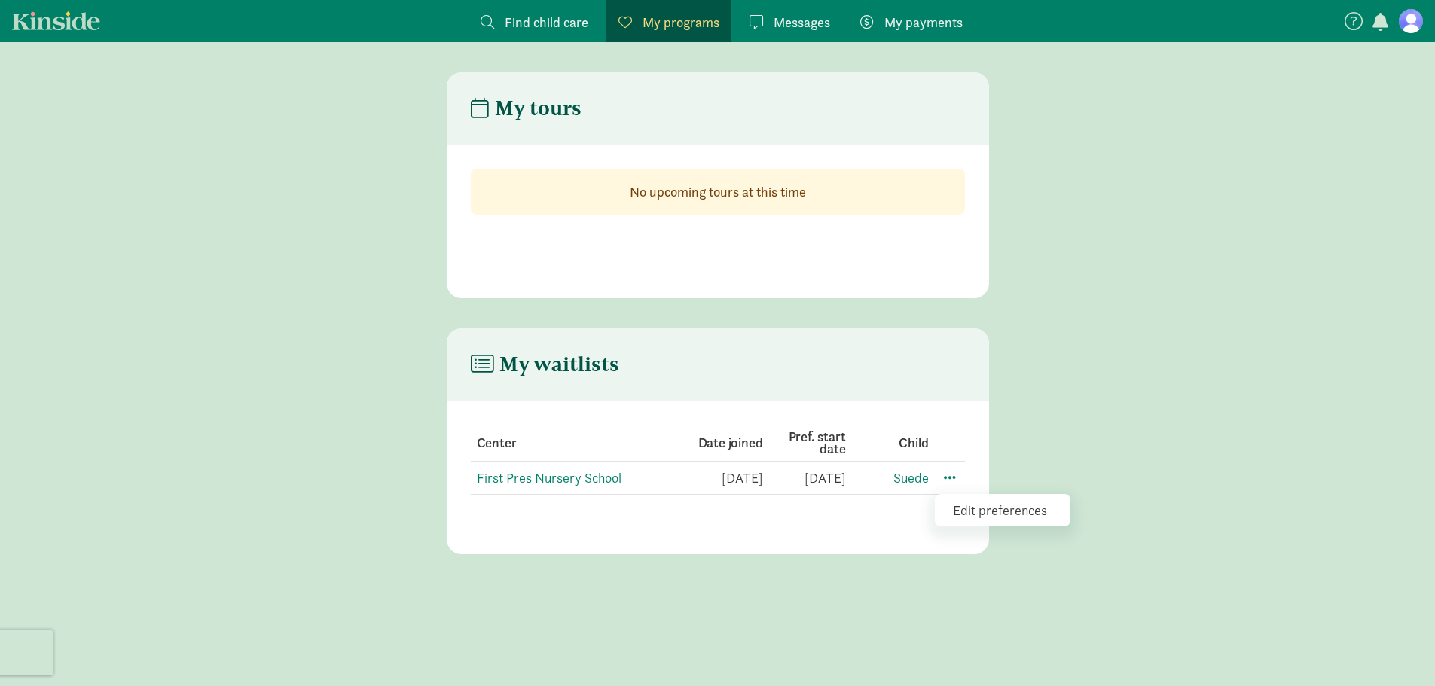
click at [542, 30] on span "Find child care" at bounding box center [547, 22] width 84 height 20
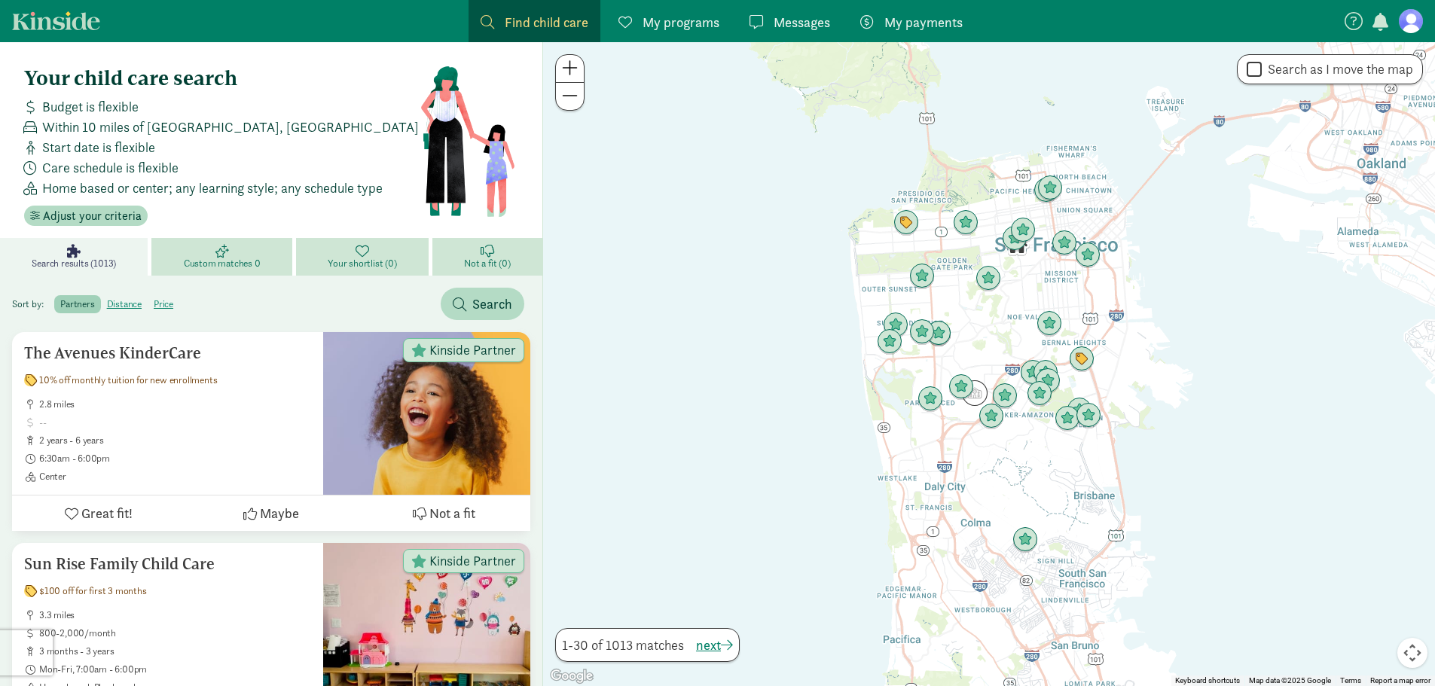
click at [679, 22] on span "My programs" at bounding box center [681, 22] width 77 height 20
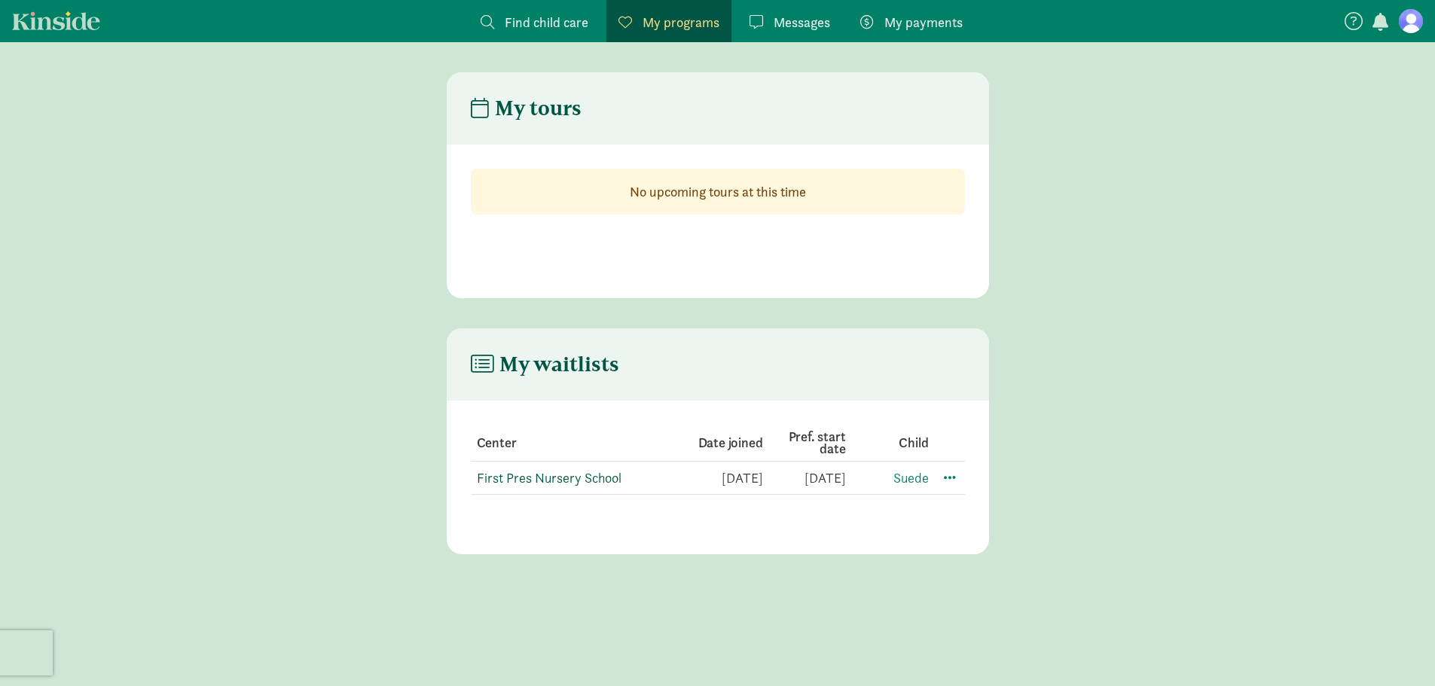
click at [548, 479] on link "First Pres Nursery School" at bounding box center [549, 477] width 145 height 17
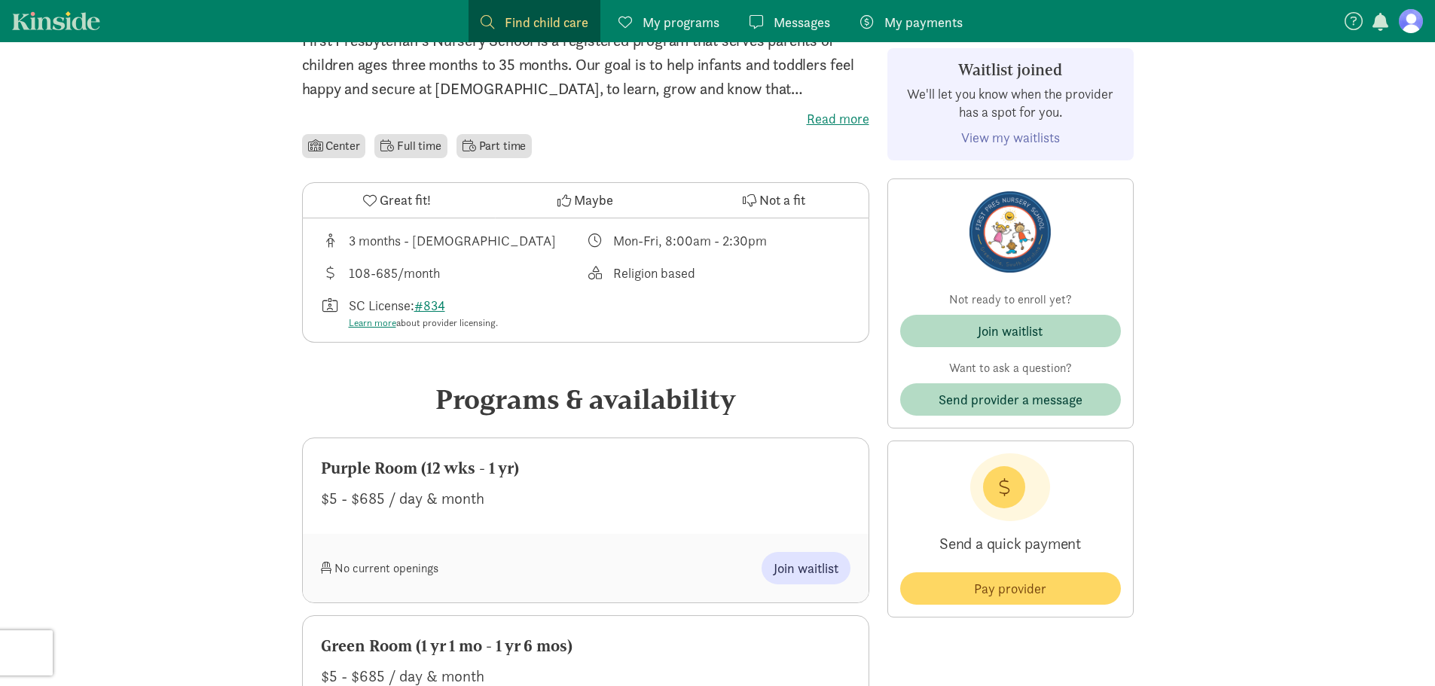
scroll to position [377, 0]
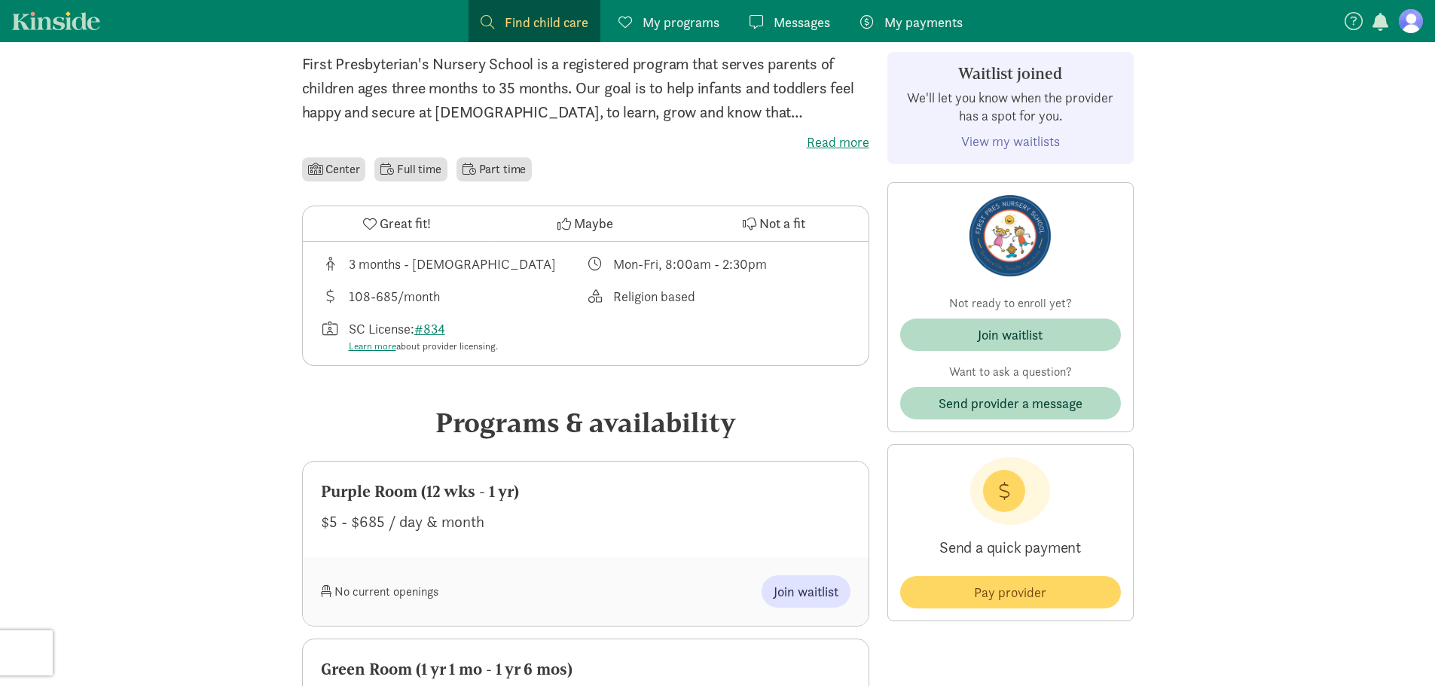
click at [841, 133] on label "Read more" at bounding box center [585, 142] width 567 height 18
click at [0, 0] on input "Read more" at bounding box center [0, 0] width 0 height 0
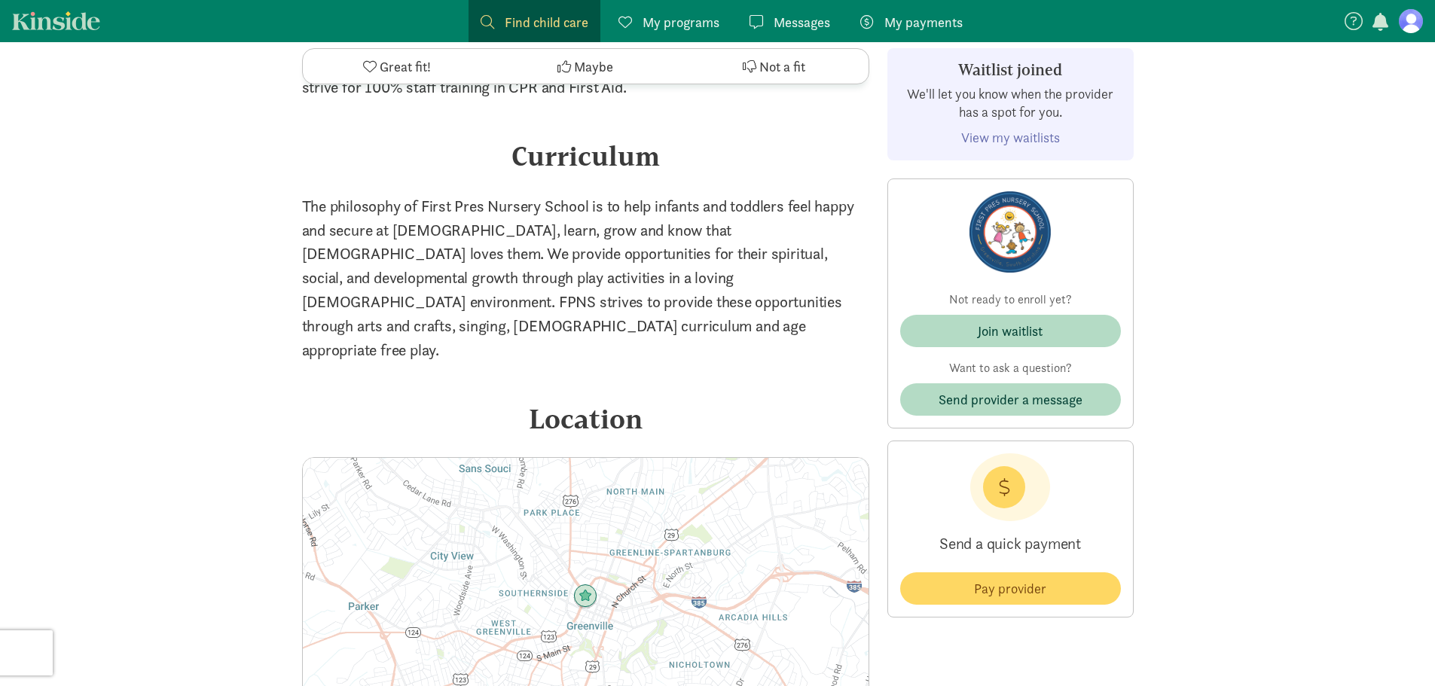
scroll to position [2109, 0]
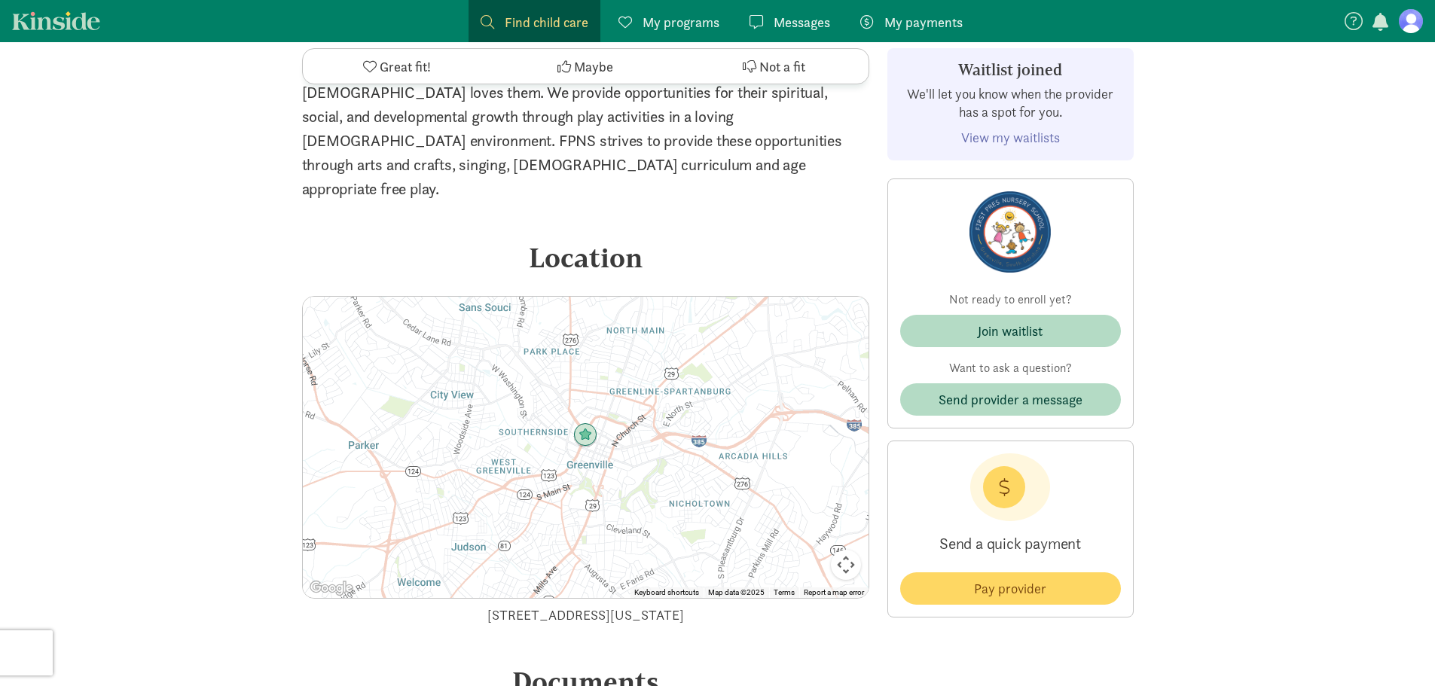
click at [530, 17] on span "Find child care" at bounding box center [547, 22] width 84 height 20
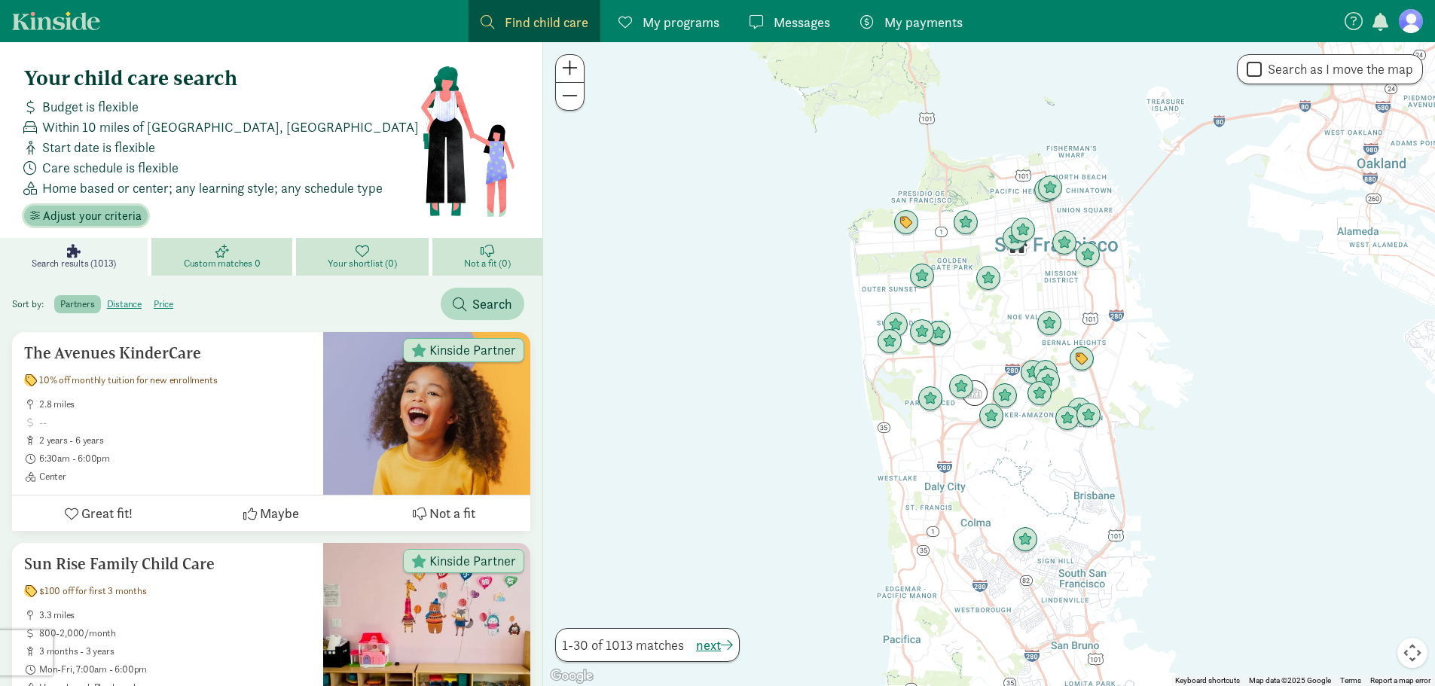
click at [84, 207] on span "Adjust your criteria" at bounding box center [92, 216] width 99 height 18
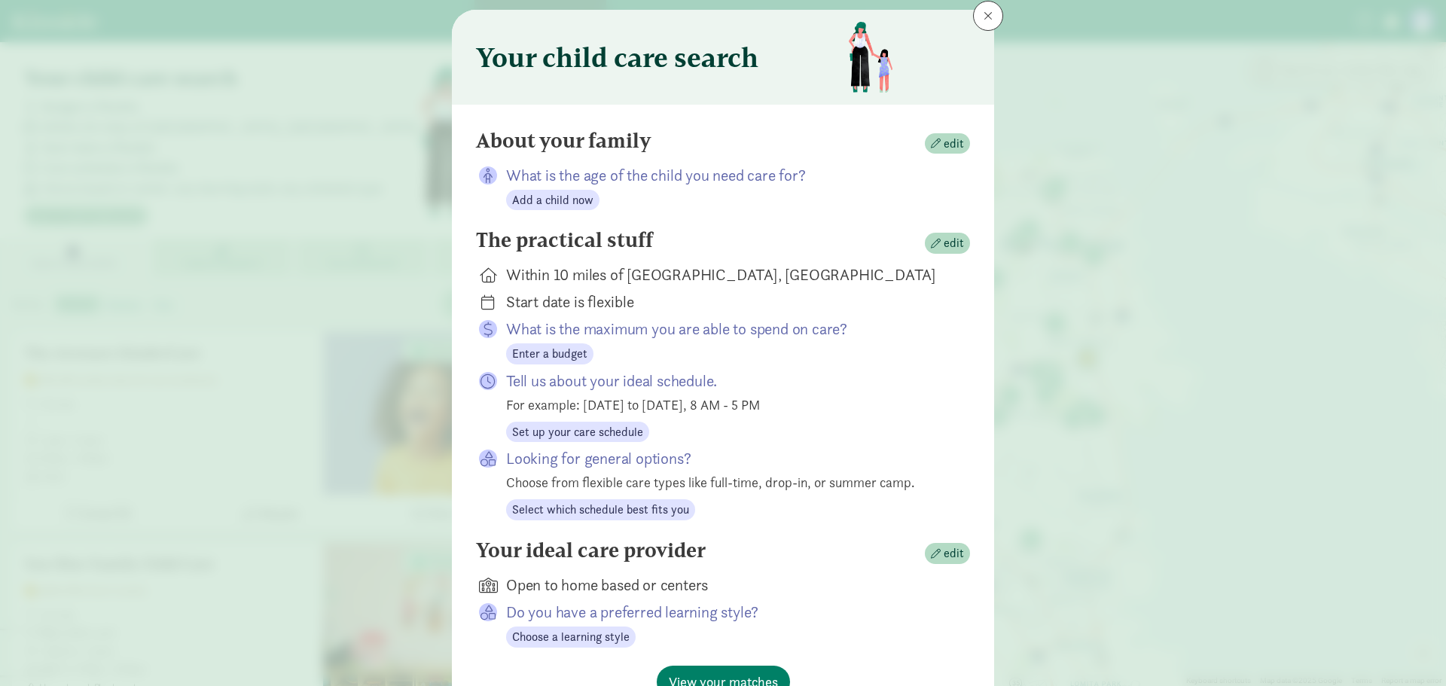
scroll to position [123, 0]
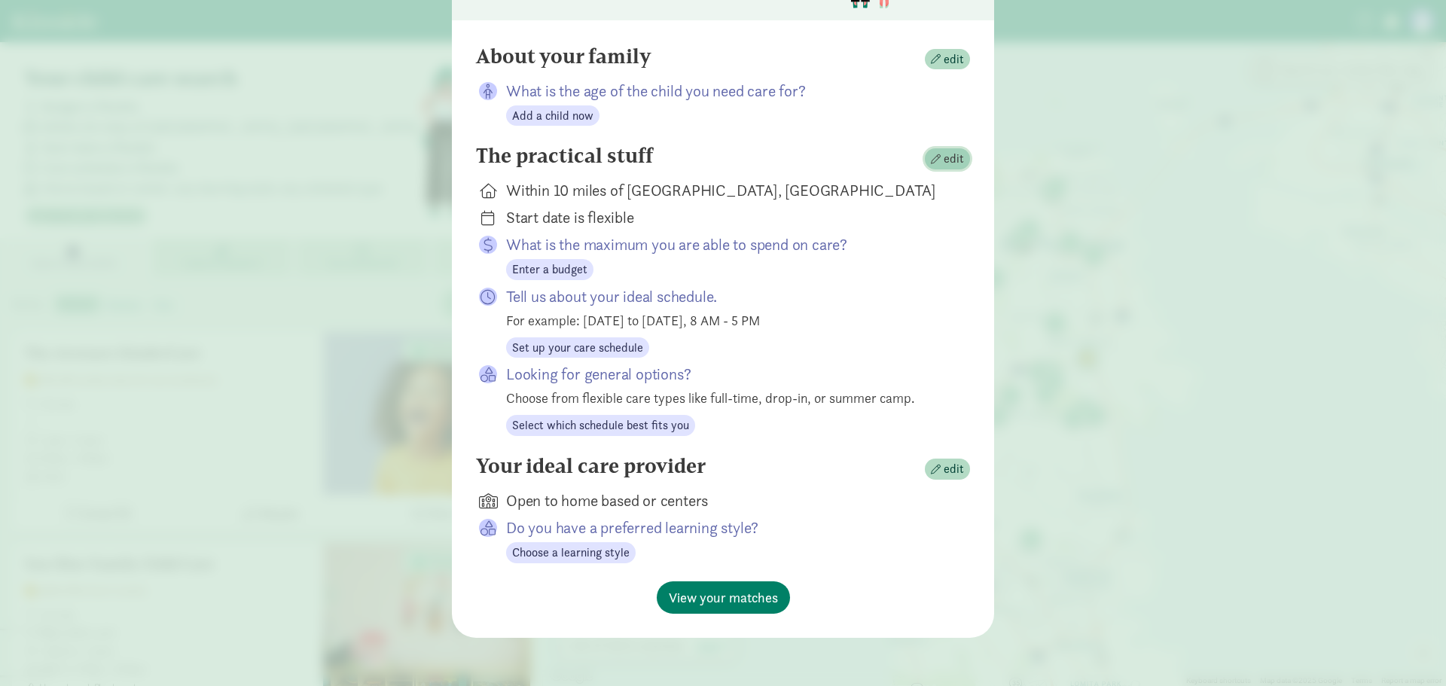
click at [955, 150] on span "edit" at bounding box center [954, 159] width 20 height 18
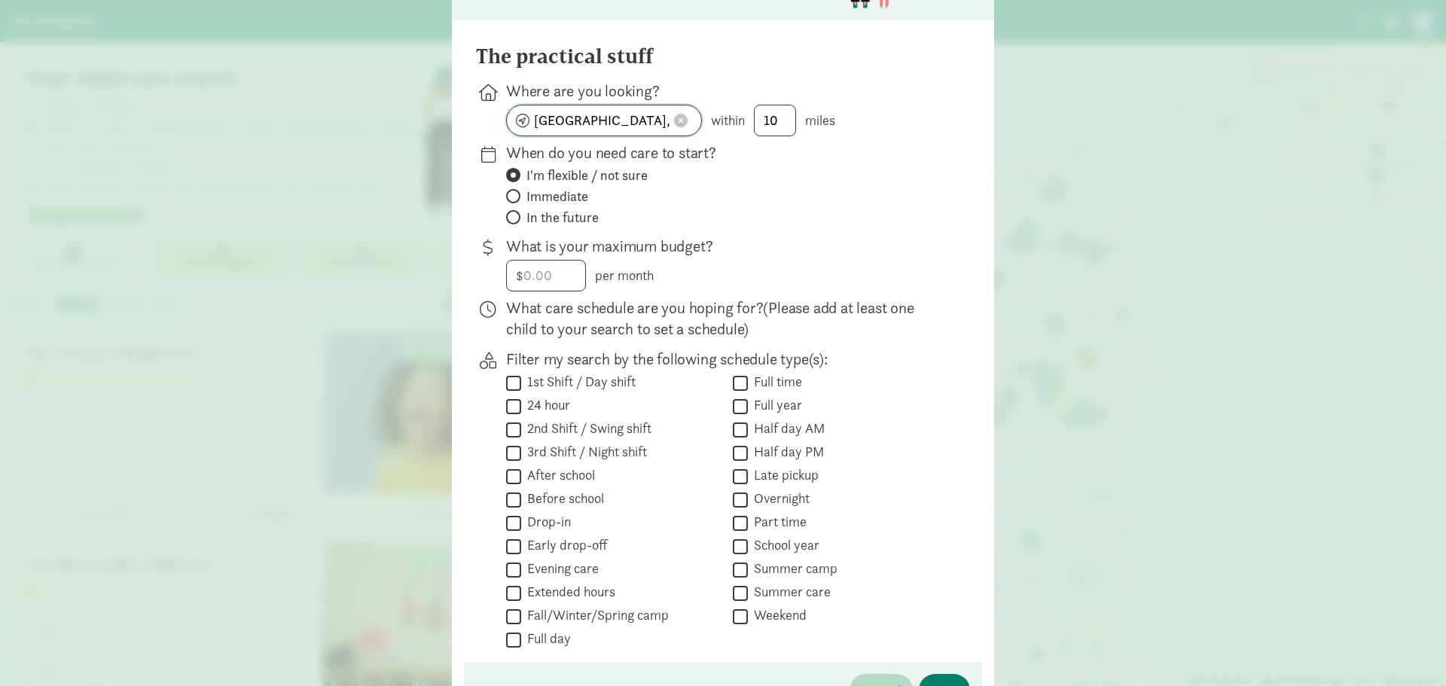
click at [682, 123] on span at bounding box center [681, 121] width 14 height 14
click at [643, 121] on input at bounding box center [604, 120] width 194 height 30
type input "Powdersville, SC 29611, USA"
click at [560, 212] on span "In the future" at bounding box center [563, 218] width 72 height 18
click at [516, 212] on input "In the future" at bounding box center [511, 217] width 10 height 10
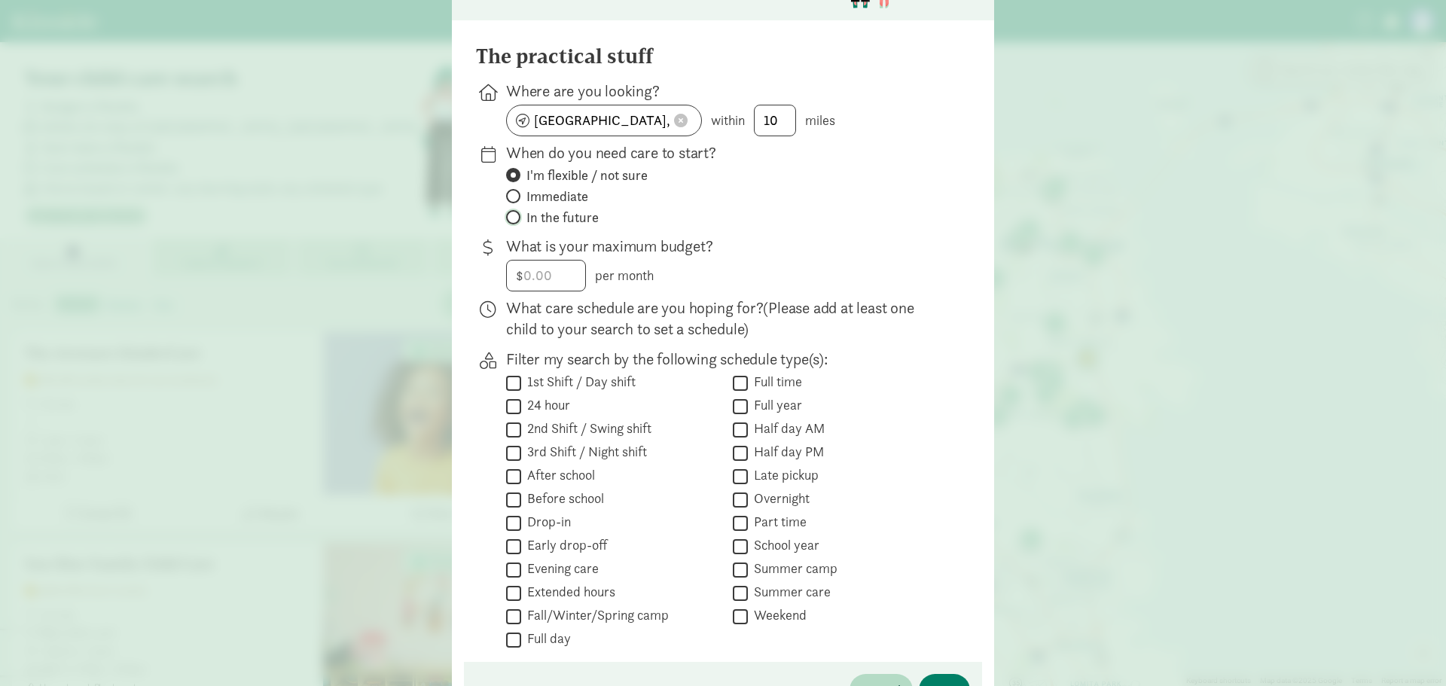
radio input "true"
radio input "false"
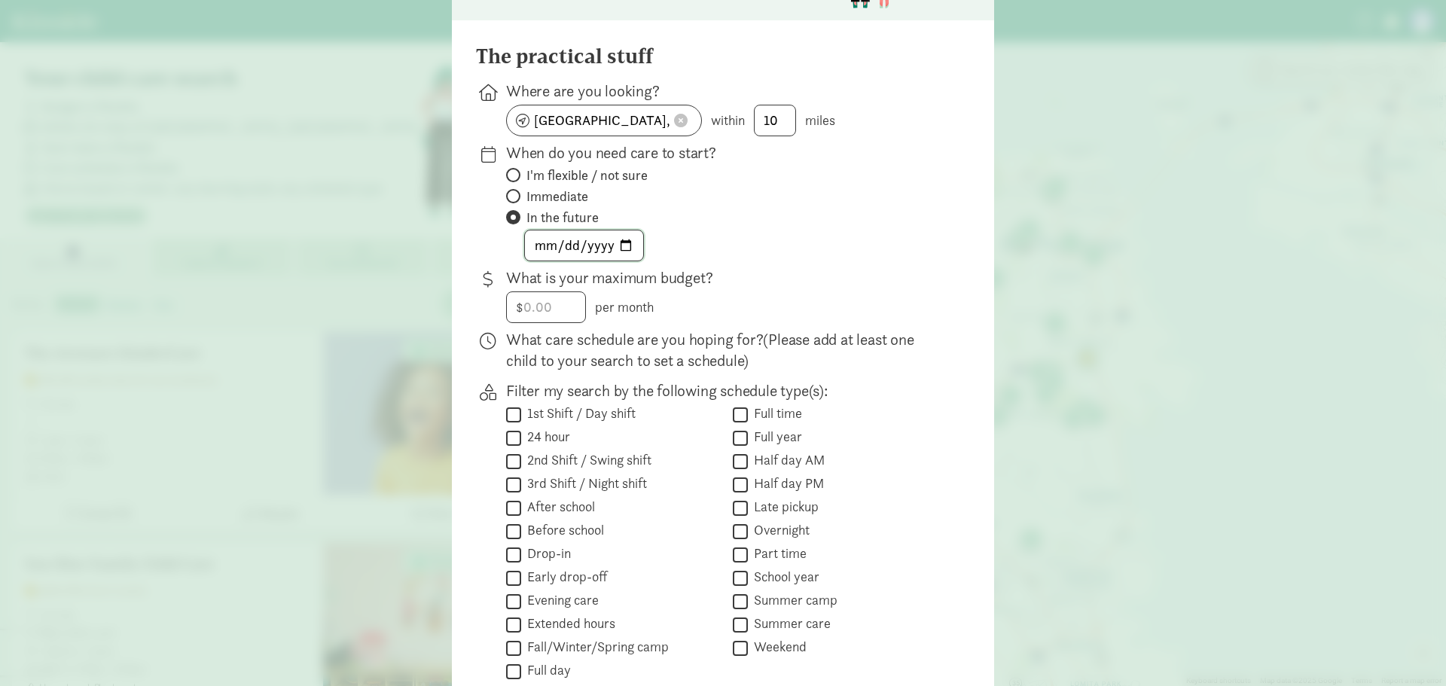
click at [572, 237] on input "date" at bounding box center [584, 246] width 118 height 30
click at [627, 241] on input "date" at bounding box center [584, 246] width 118 height 30
type input "2026-01-05"
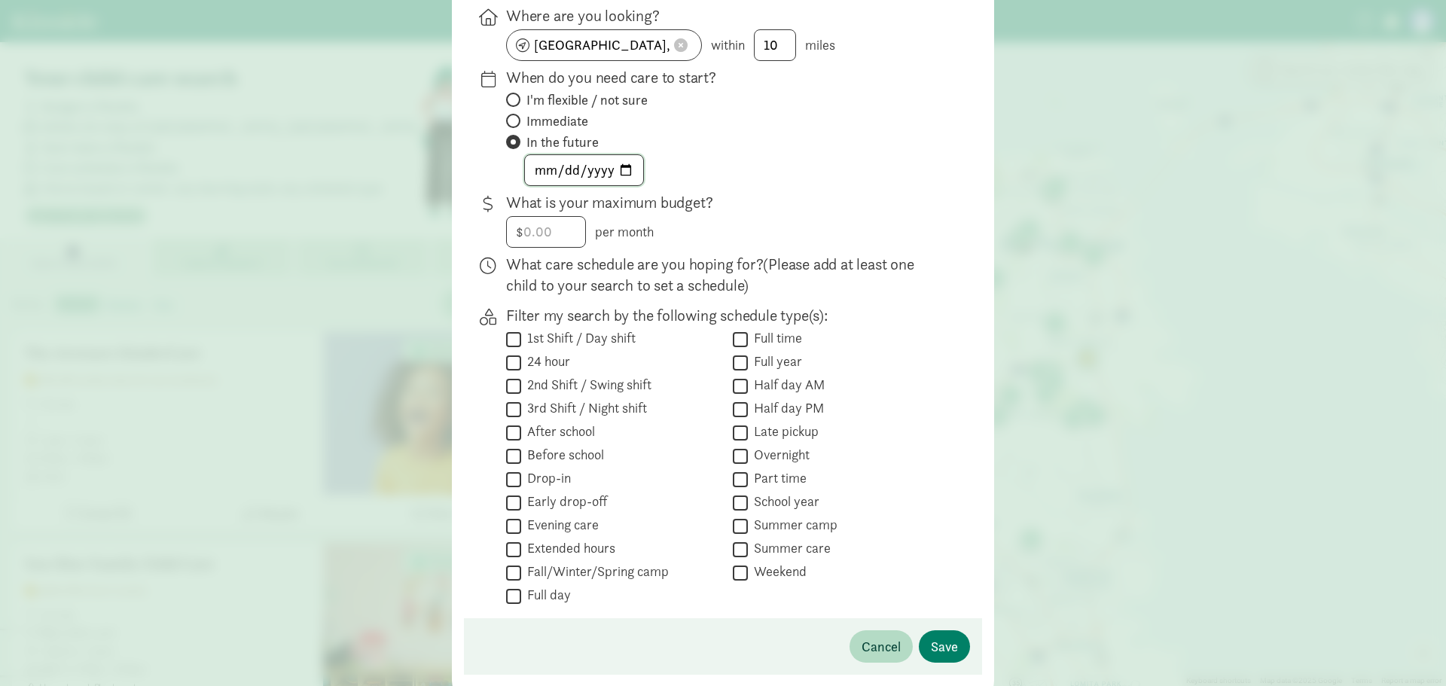
scroll to position [265, 0]
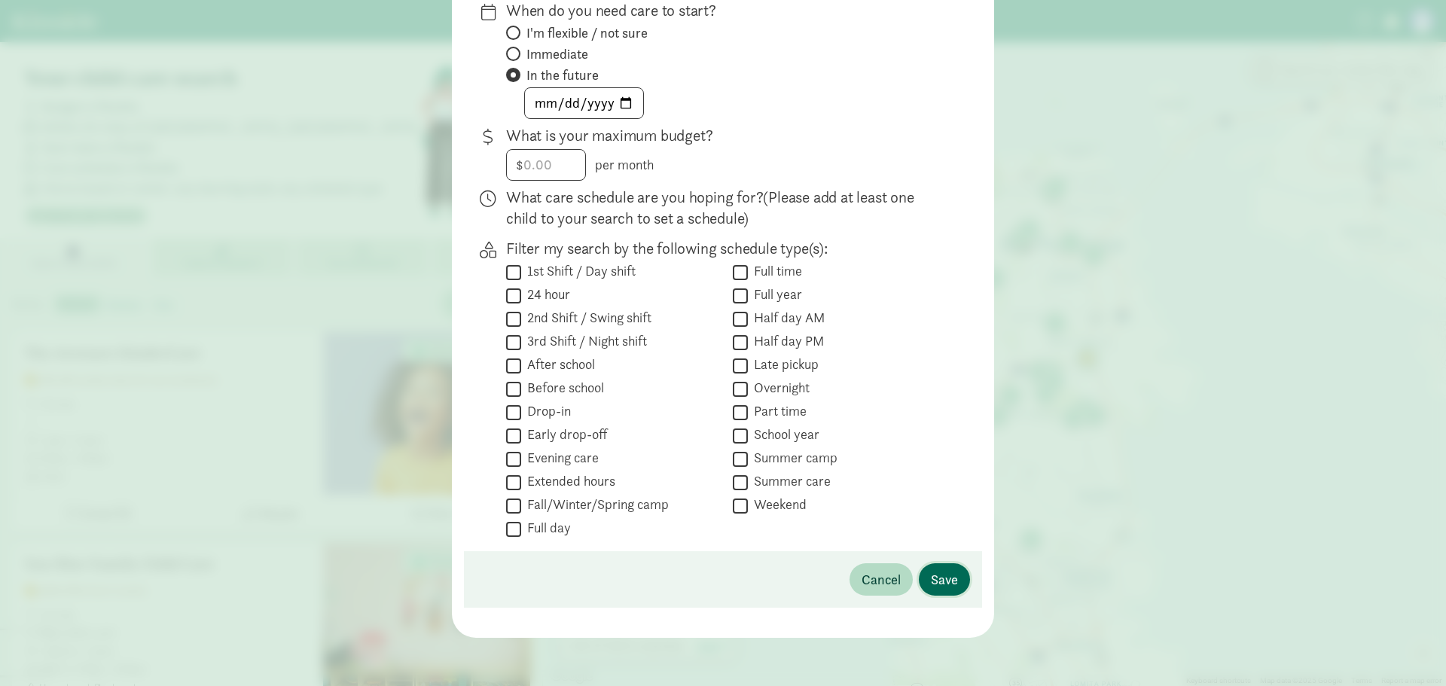
click at [948, 587] on span "Save" at bounding box center [944, 579] width 27 height 20
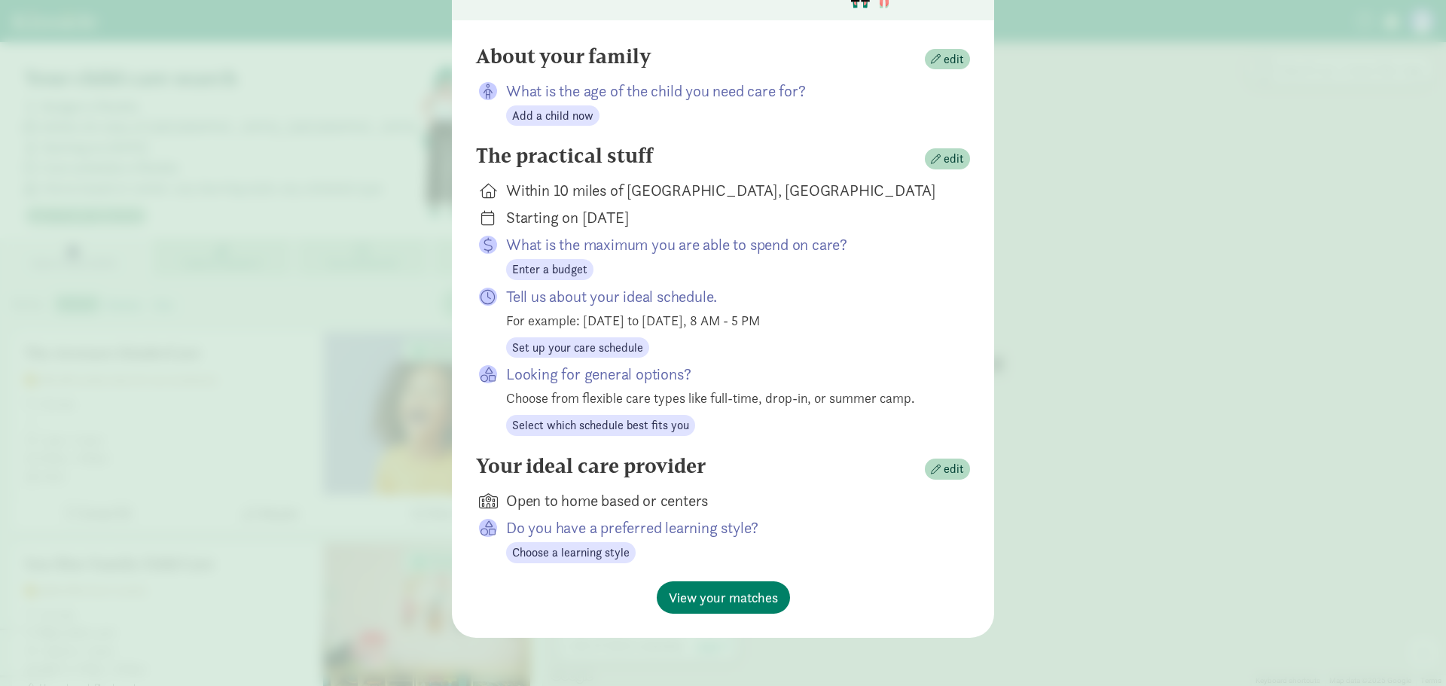
scroll to position [123, 0]
click at [748, 598] on span "View your matches" at bounding box center [723, 598] width 109 height 20
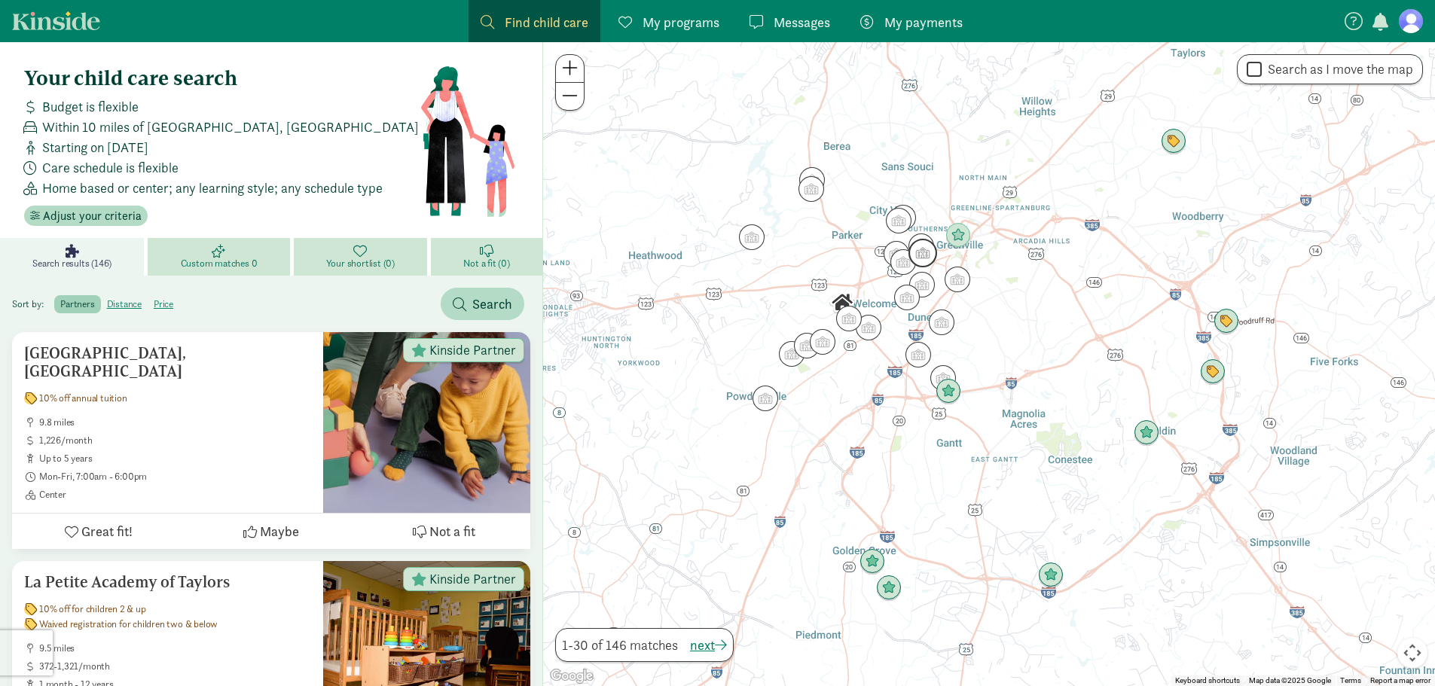
click at [930, 254] on img "Click to see details" at bounding box center [922, 253] width 29 height 29
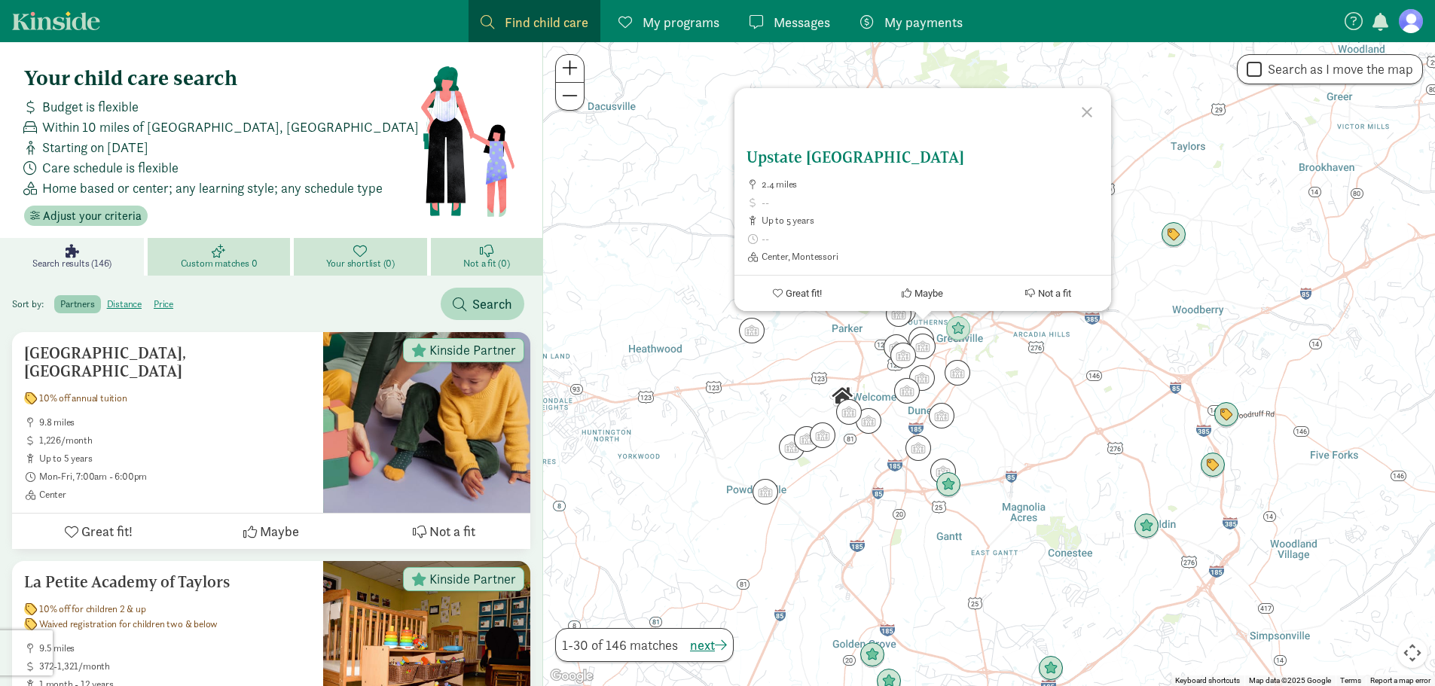
click at [927, 223] on span "up to 5 years" at bounding box center [930, 221] width 337 height 12
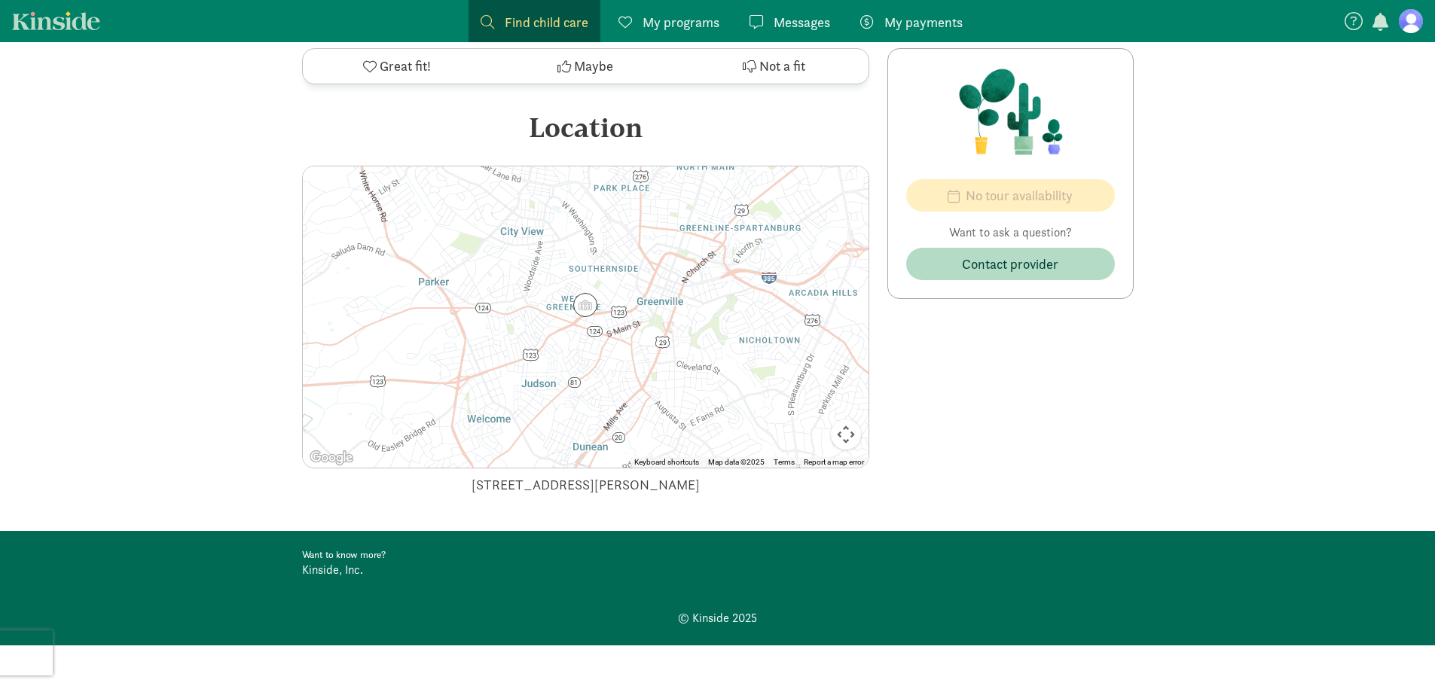
scroll to position [582, 0]
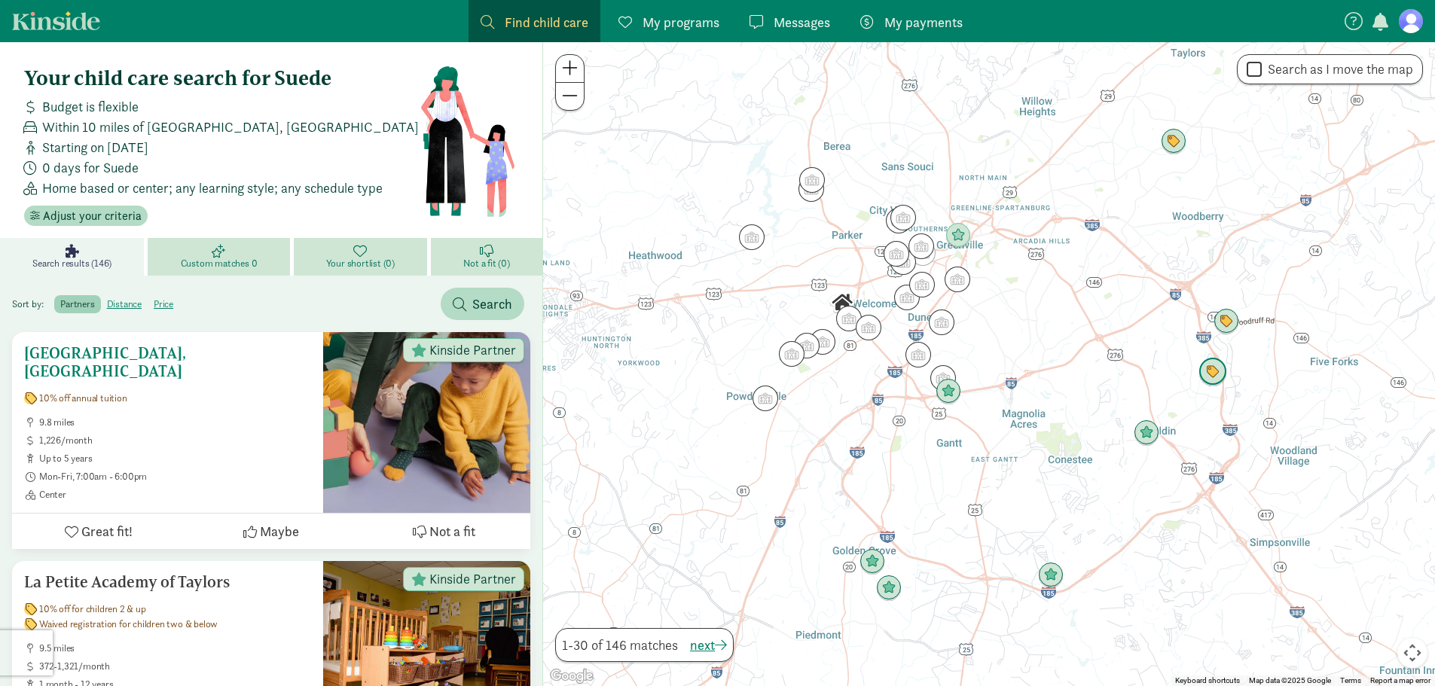
scroll to position [75, 0]
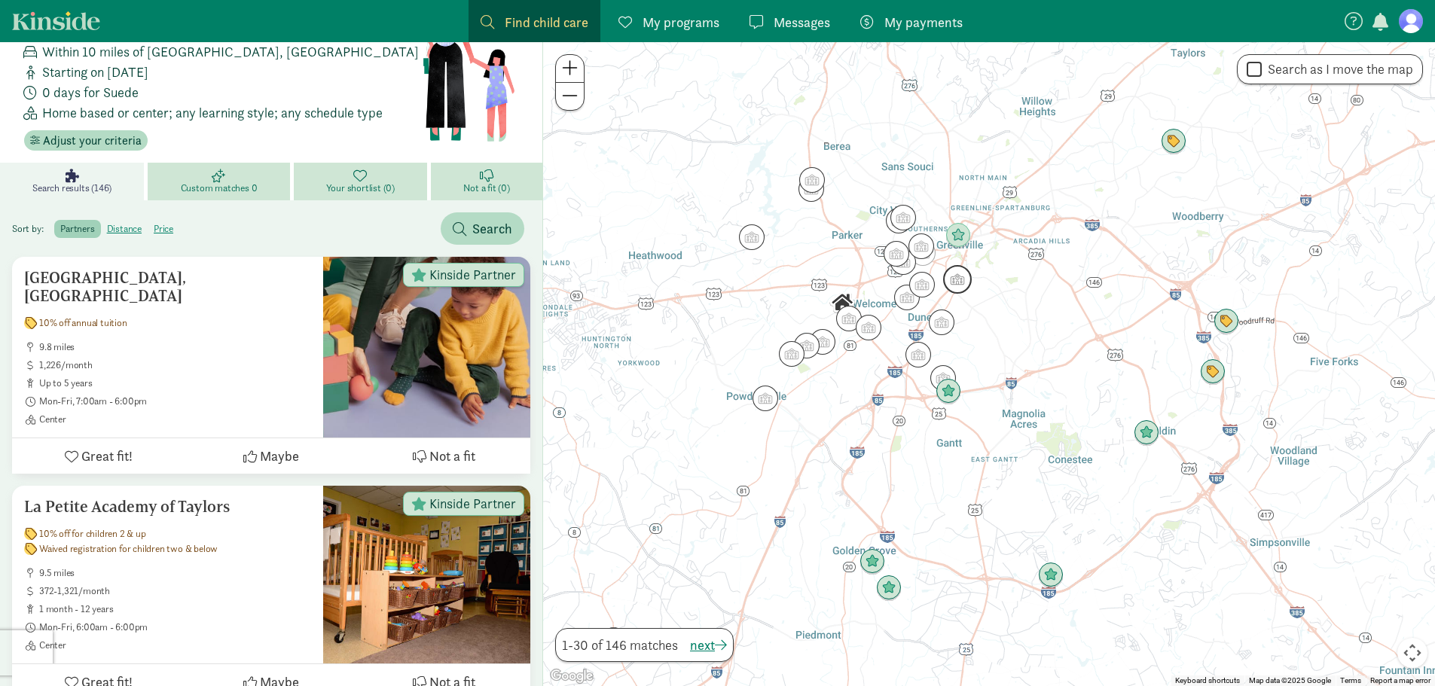
click at [951, 276] on img "Click to see details" at bounding box center [957, 279] width 29 height 29
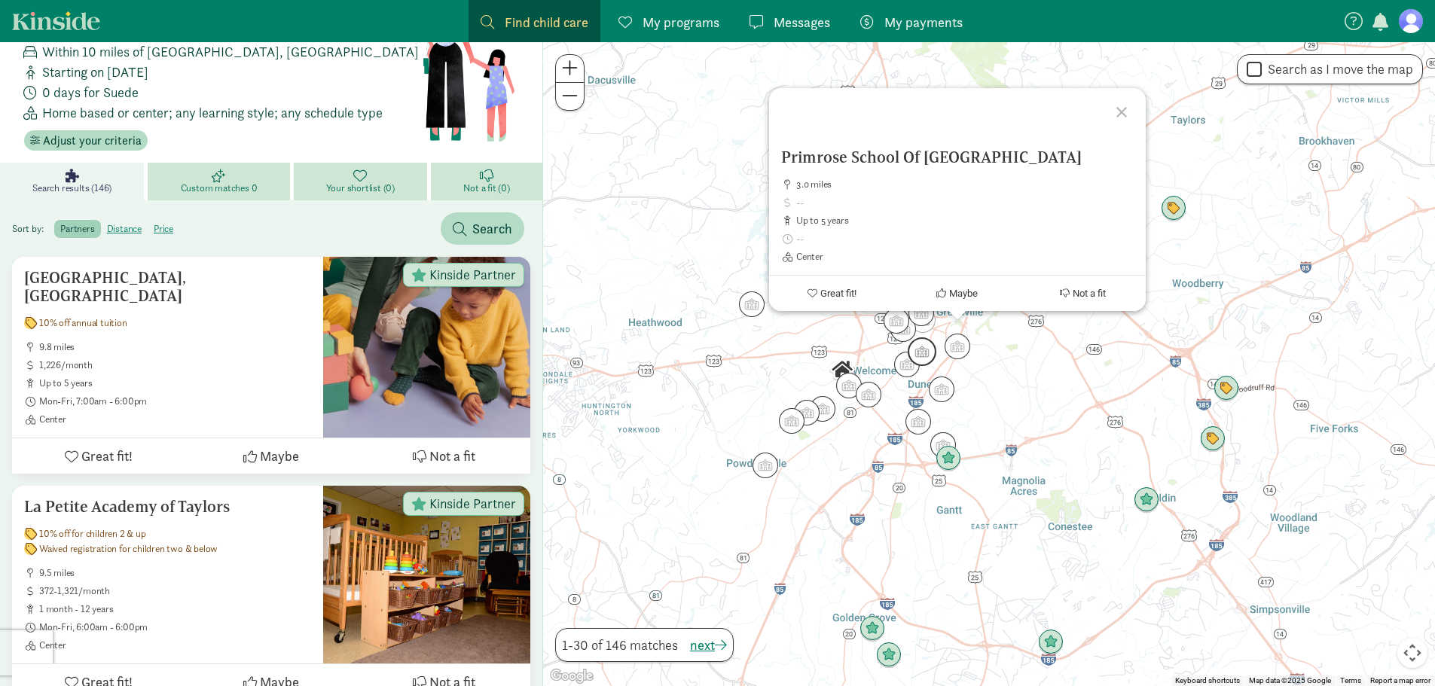
click at [926, 353] on img "Click to see details" at bounding box center [922, 351] width 29 height 29
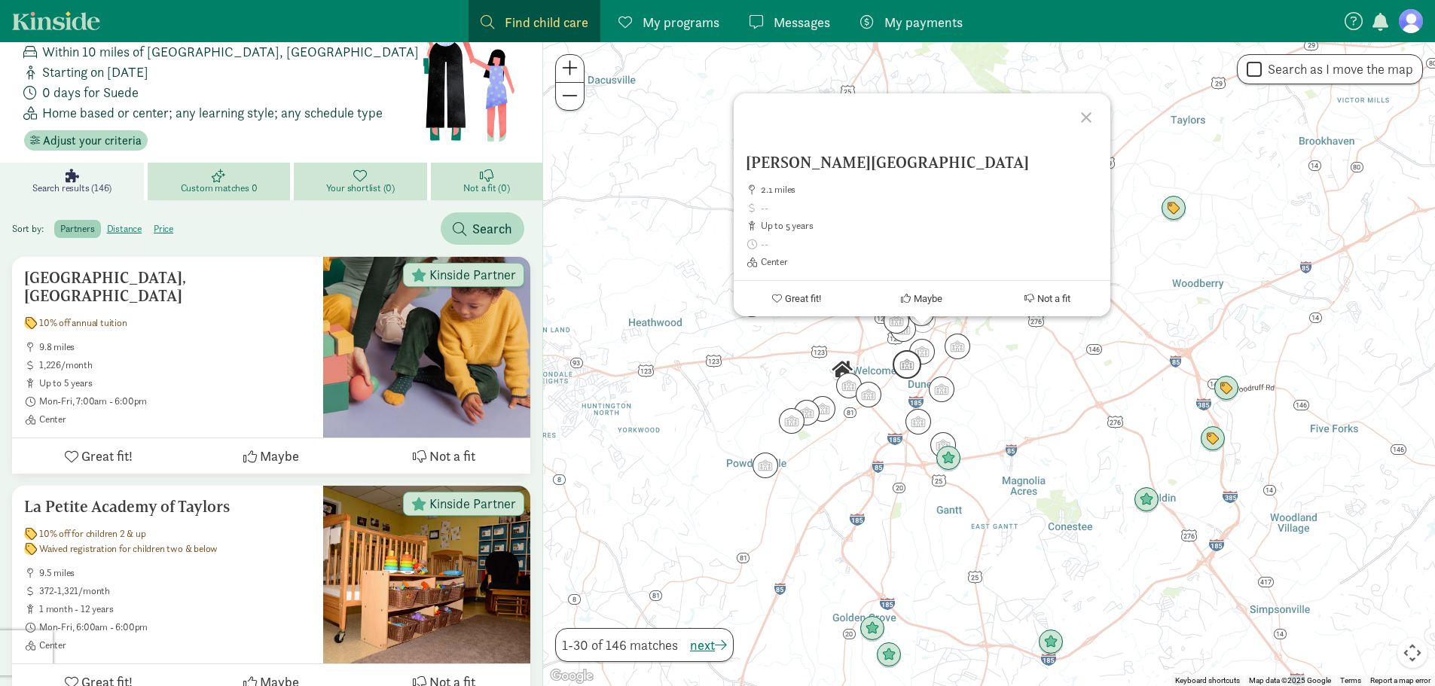
click at [907, 365] on img "Click to see details" at bounding box center [907, 364] width 29 height 29
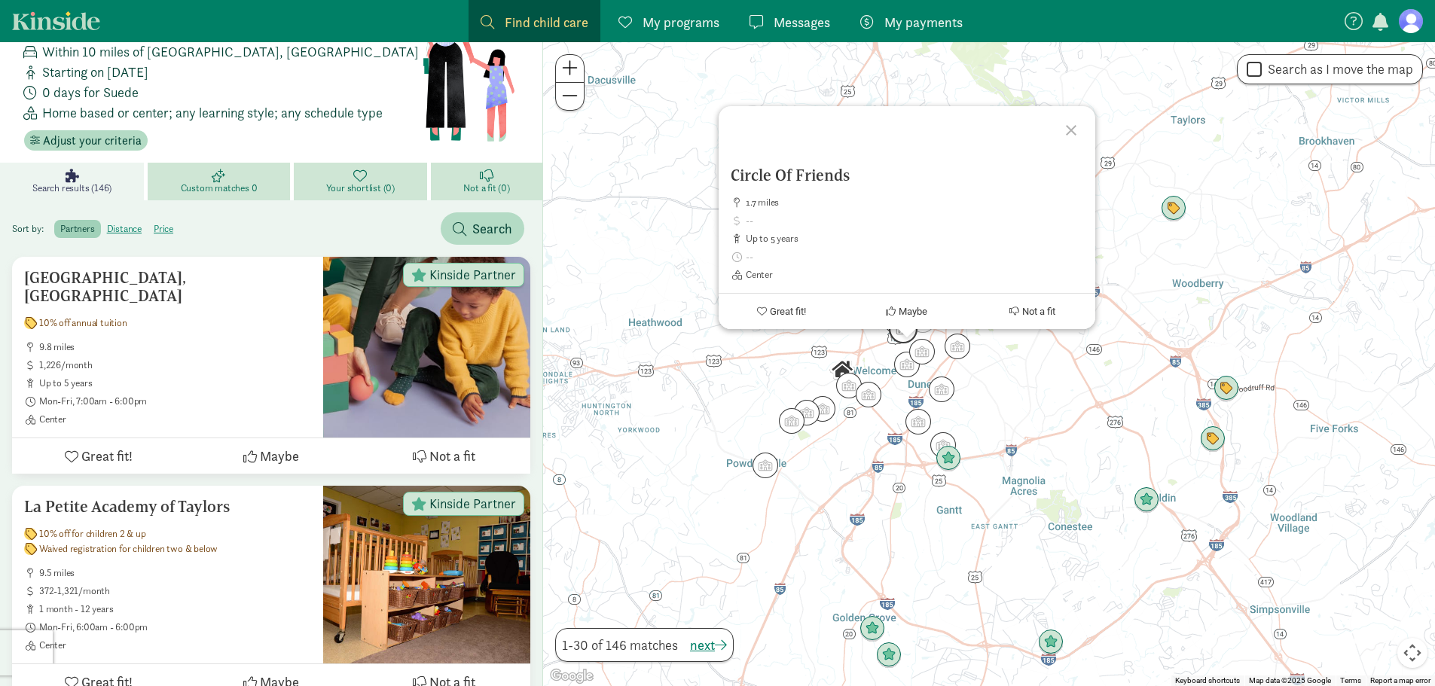
click at [896, 335] on img "Click to see details" at bounding box center [903, 329] width 29 height 29
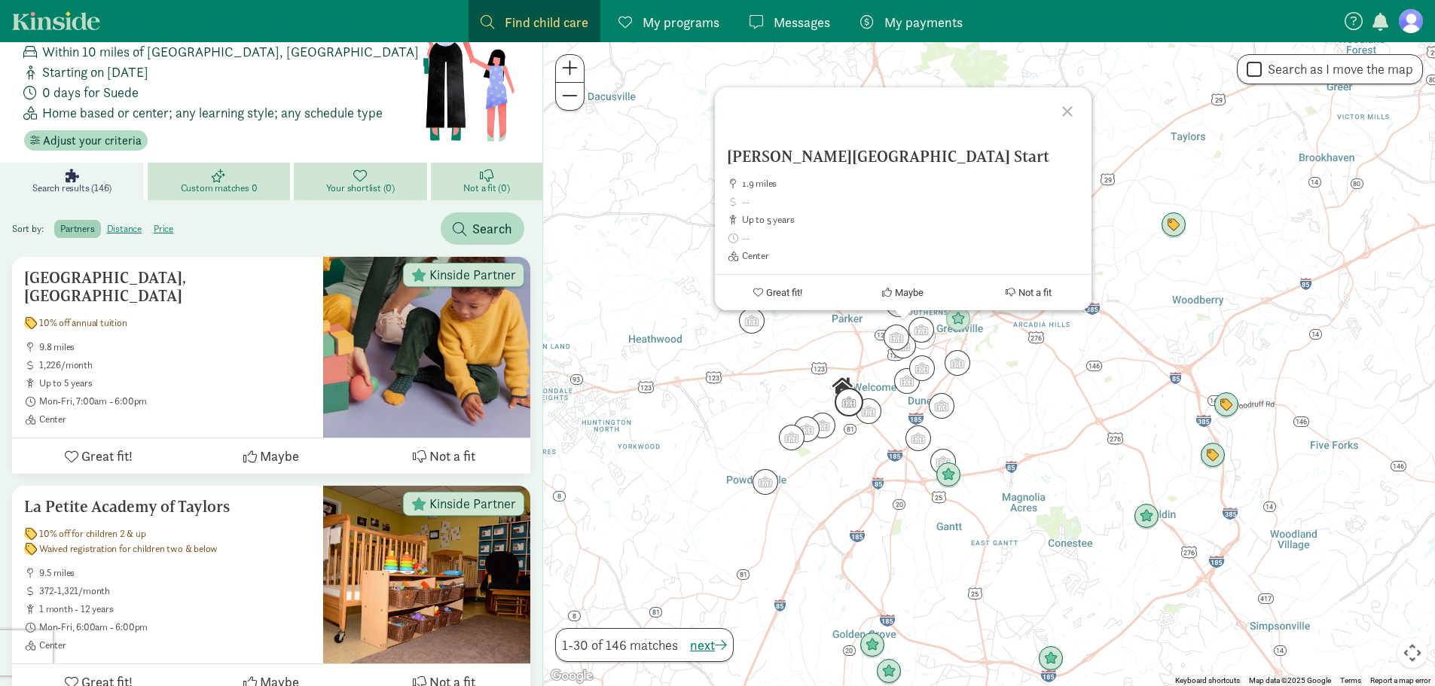
click at [851, 409] on img "Click to see details" at bounding box center [849, 402] width 29 height 29
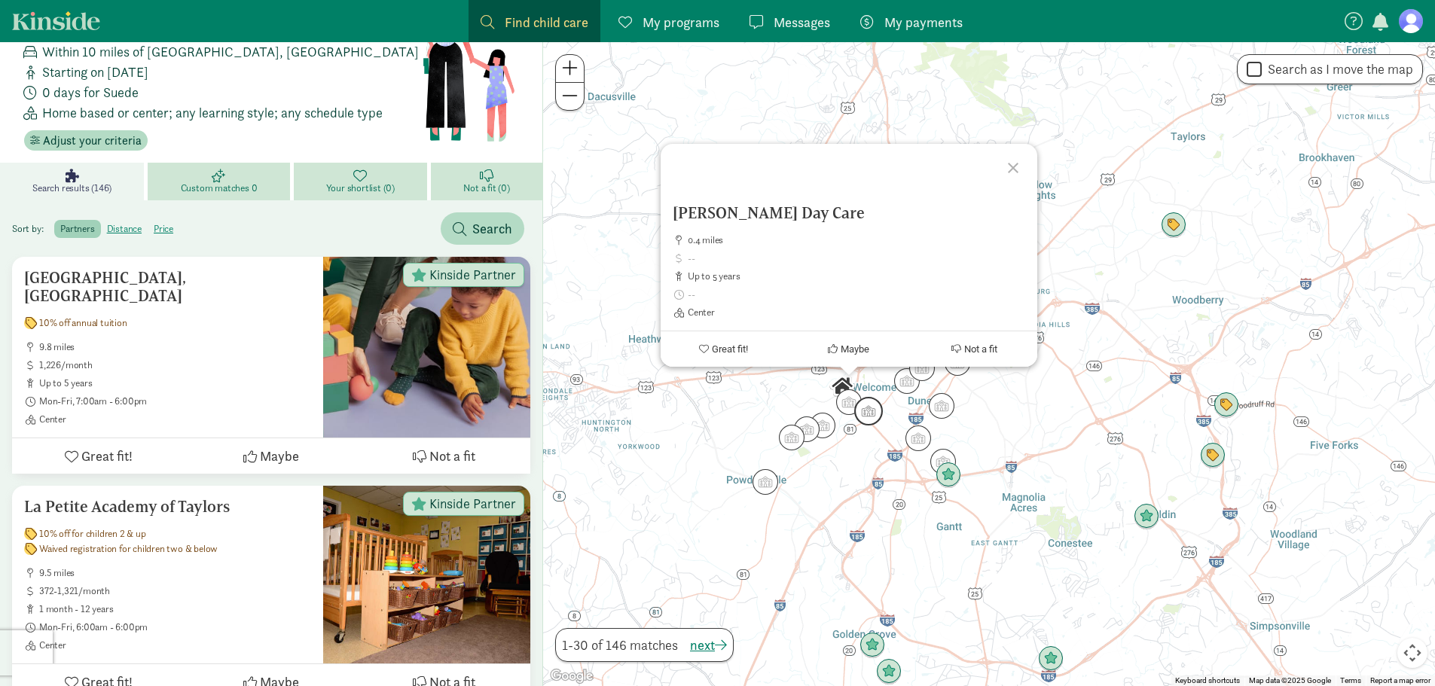
click at [877, 413] on img "Click to see details" at bounding box center [868, 411] width 29 height 29
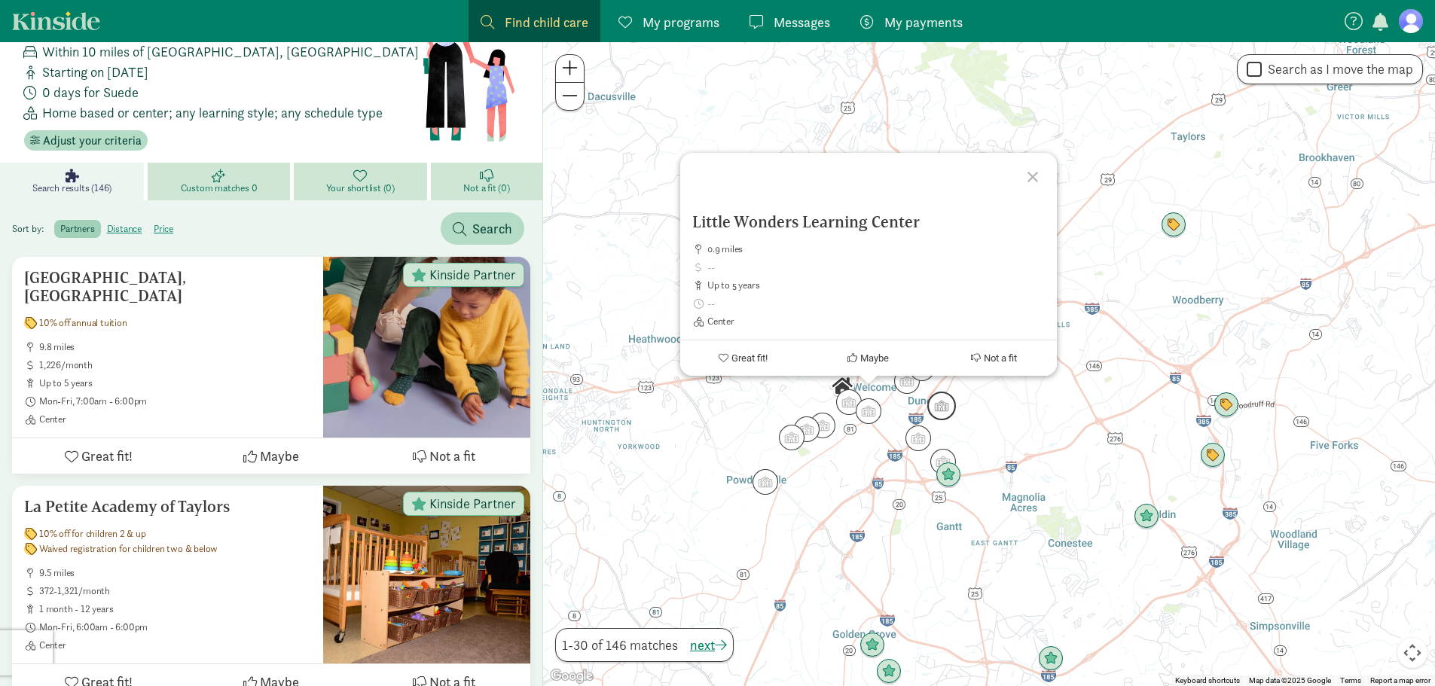
click at [945, 408] on img "Click to see details" at bounding box center [941, 406] width 29 height 29
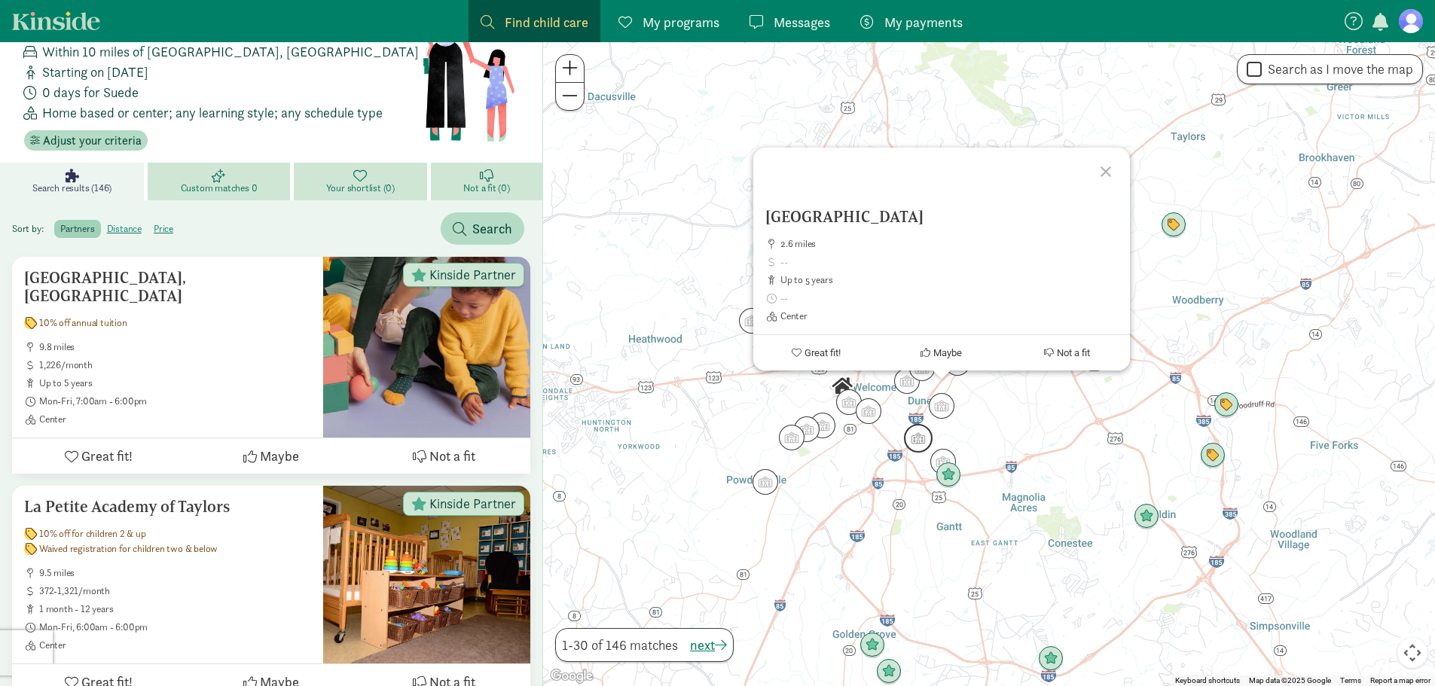
click at [919, 439] on img "Click to see details" at bounding box center [918, 438] width 29 height 29
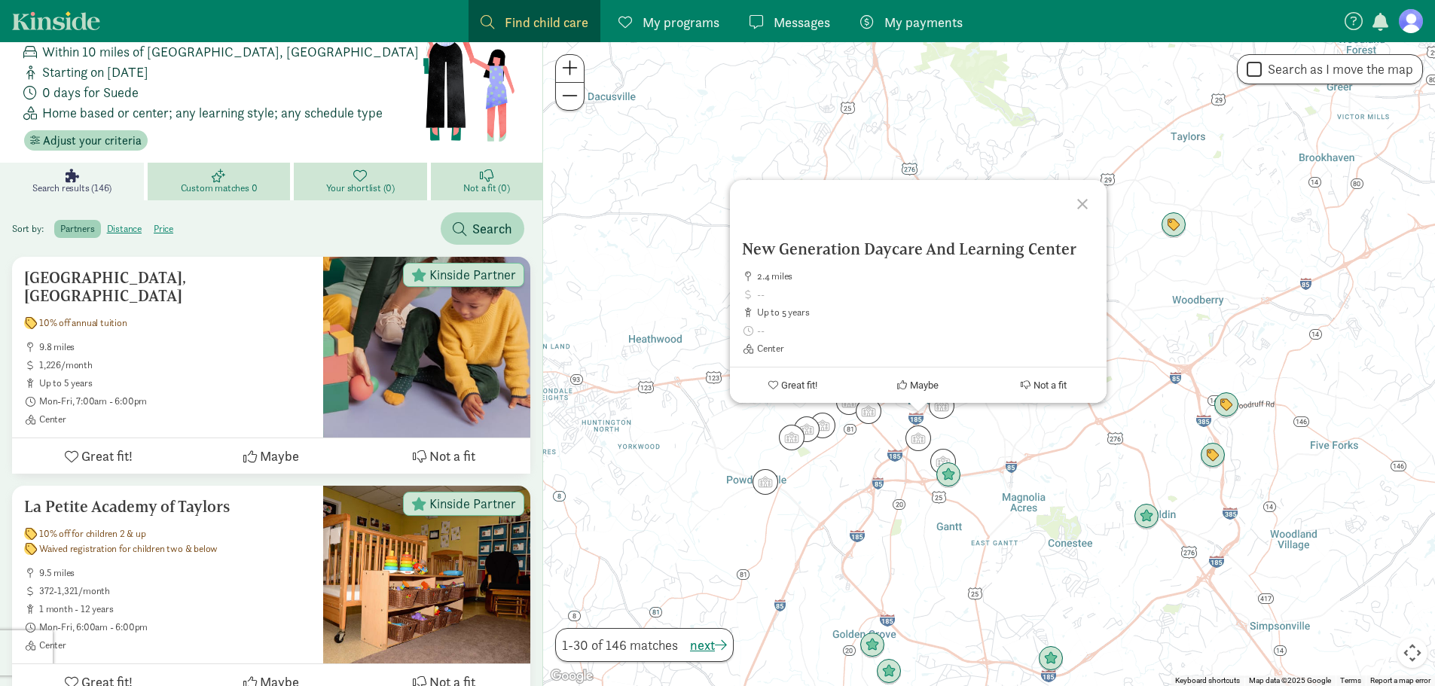
click at [867, 148] on div "To navigate, press the arrow keys. New Generation Daycare And Learning Center 2…" at bounding box center [989, 364] width 892 height 644
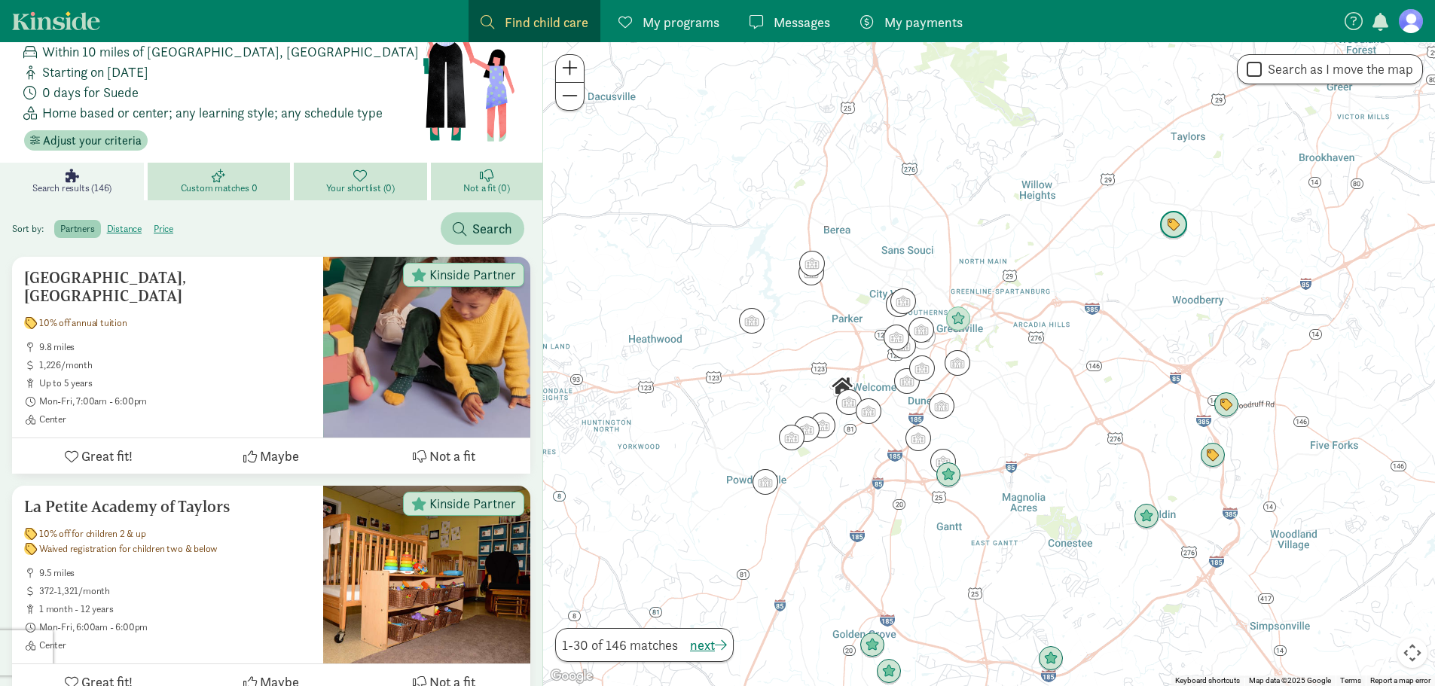
click at [1178, 231] on img "Click to see details" at bounding box center [1173, 225] width 29 height 29
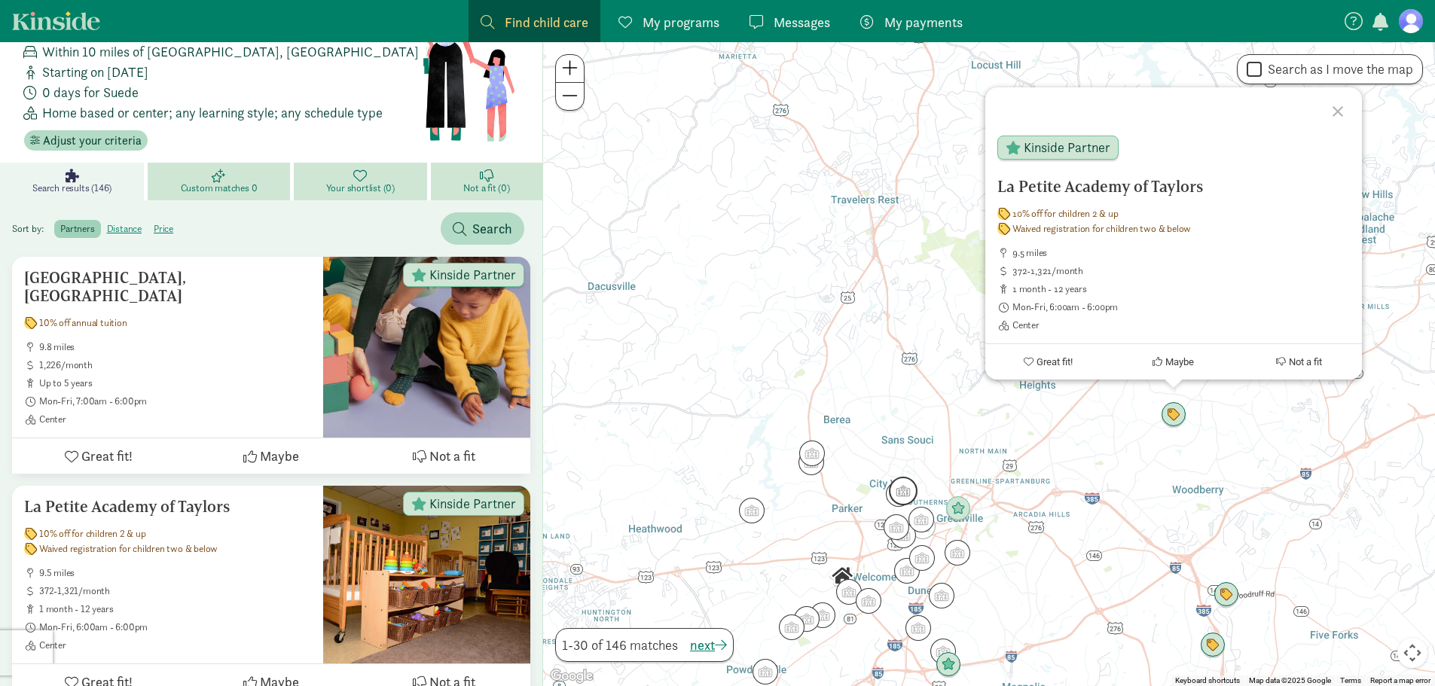
click at [905, 496] on img "Click to see details" at bounding box center [903, 491] width 29 height 29
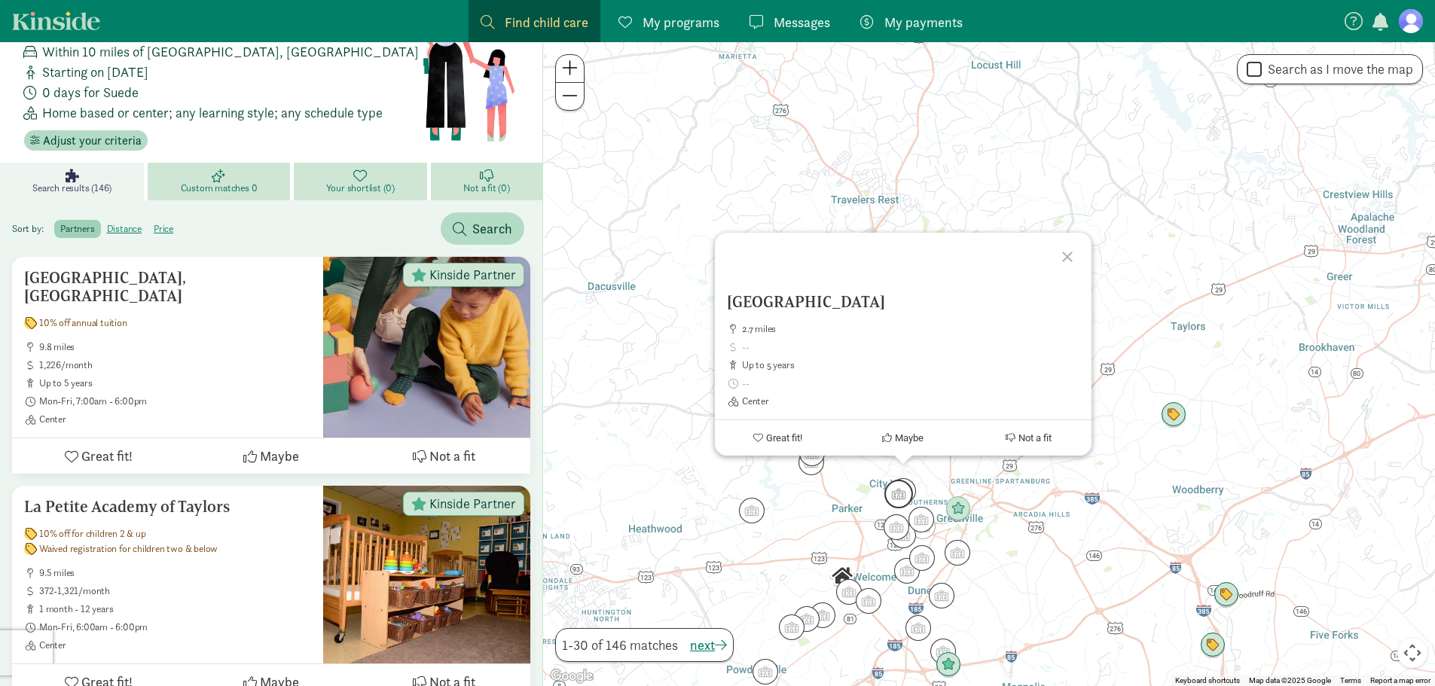
click at [888, 499] on img "Click to see details" at bounding box center [898, 494] width 29 height 29
click at [921, 507] on img "Click to see details" at bounding box center [921, 519] width 29 height 29
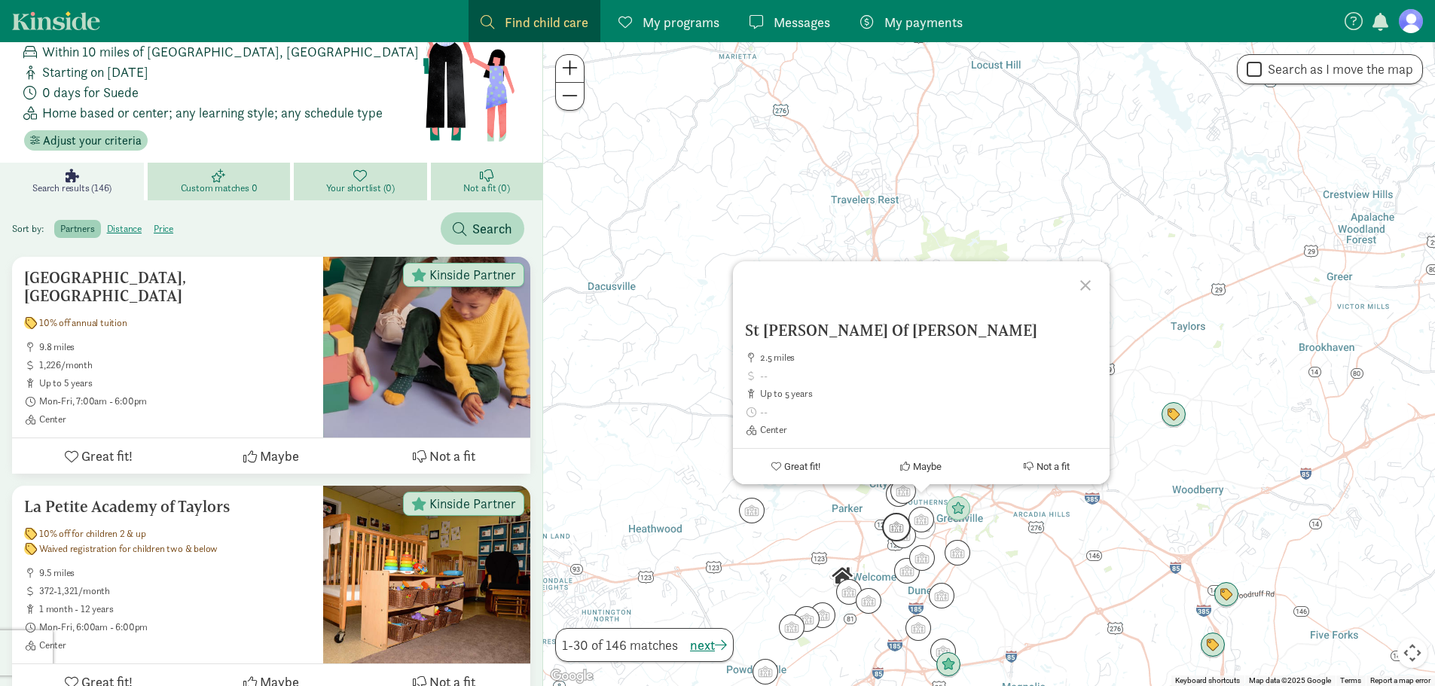
click at [891, 527] on img "Click to see details" at bounding box center [896, 527] width 29 height 29
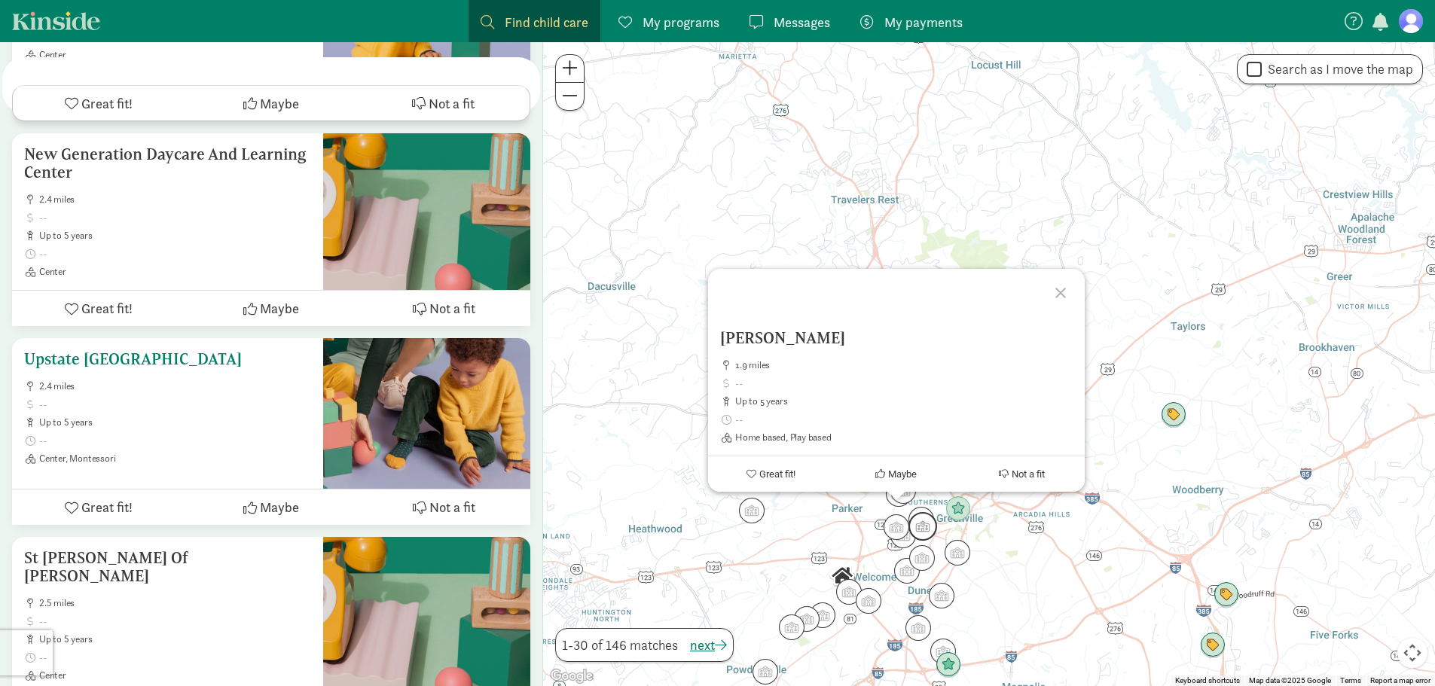
scroll to position [3917, 0]
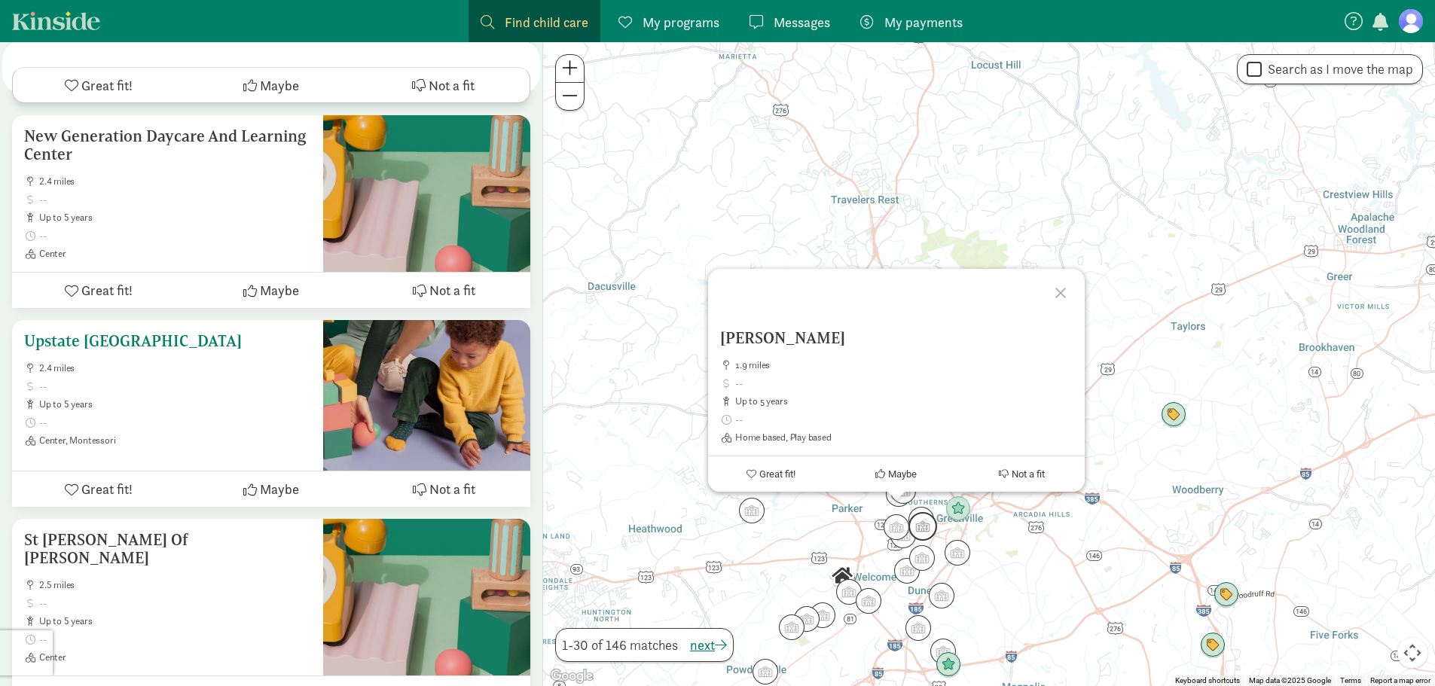
click at [212, 332] on h5 "Upstate Montessori Academy" at bounding box center [167, 341] width 287 height 18
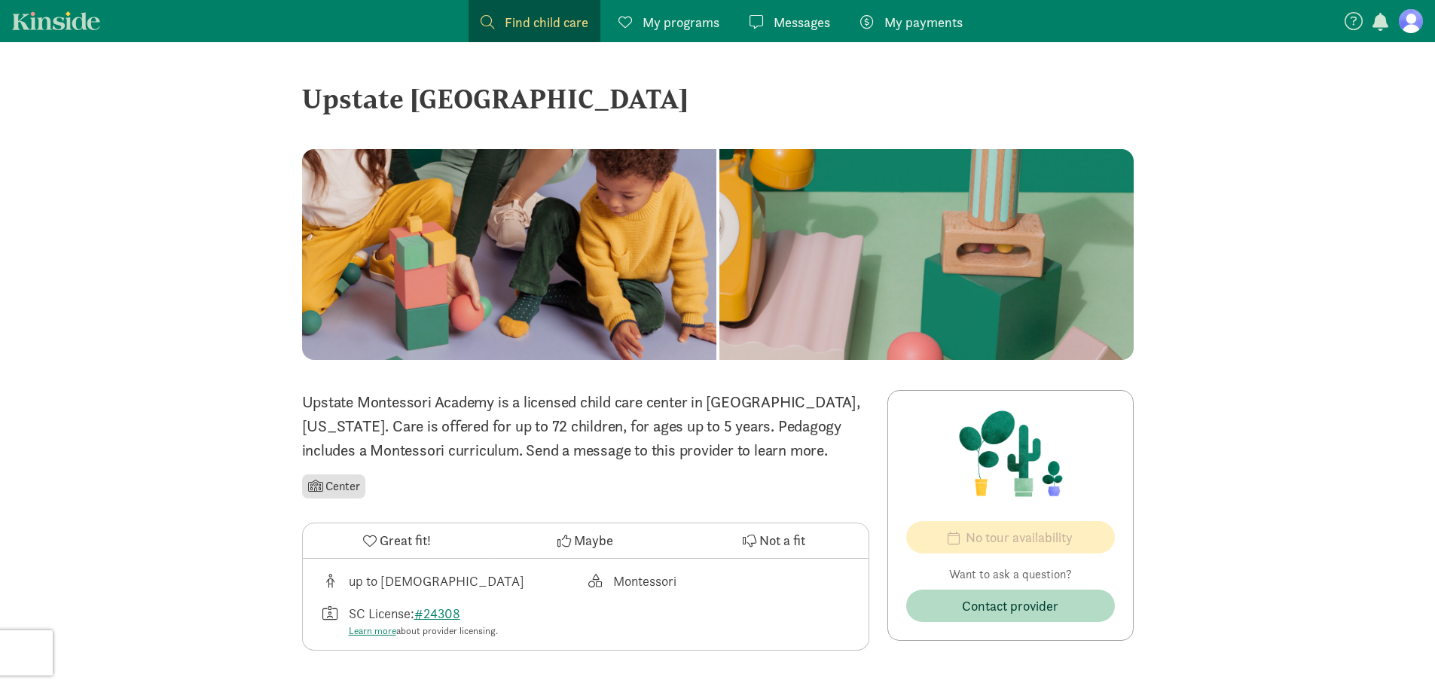
drag, startPoint x: 718, startPoint y: 101, endPoint x: 293, endPoint y: 110, distance: 424.9
click at [293, 110] on div "‹ › × Upstate Montessori Academy ‹ › × Upstate Montessori Academy is a licensed…" at bounding box center [718, 576] width 856 height 1069
copy div "Upstate Montessori Academy"
